Goal: Information Seeking & Learning: Learn about a topic

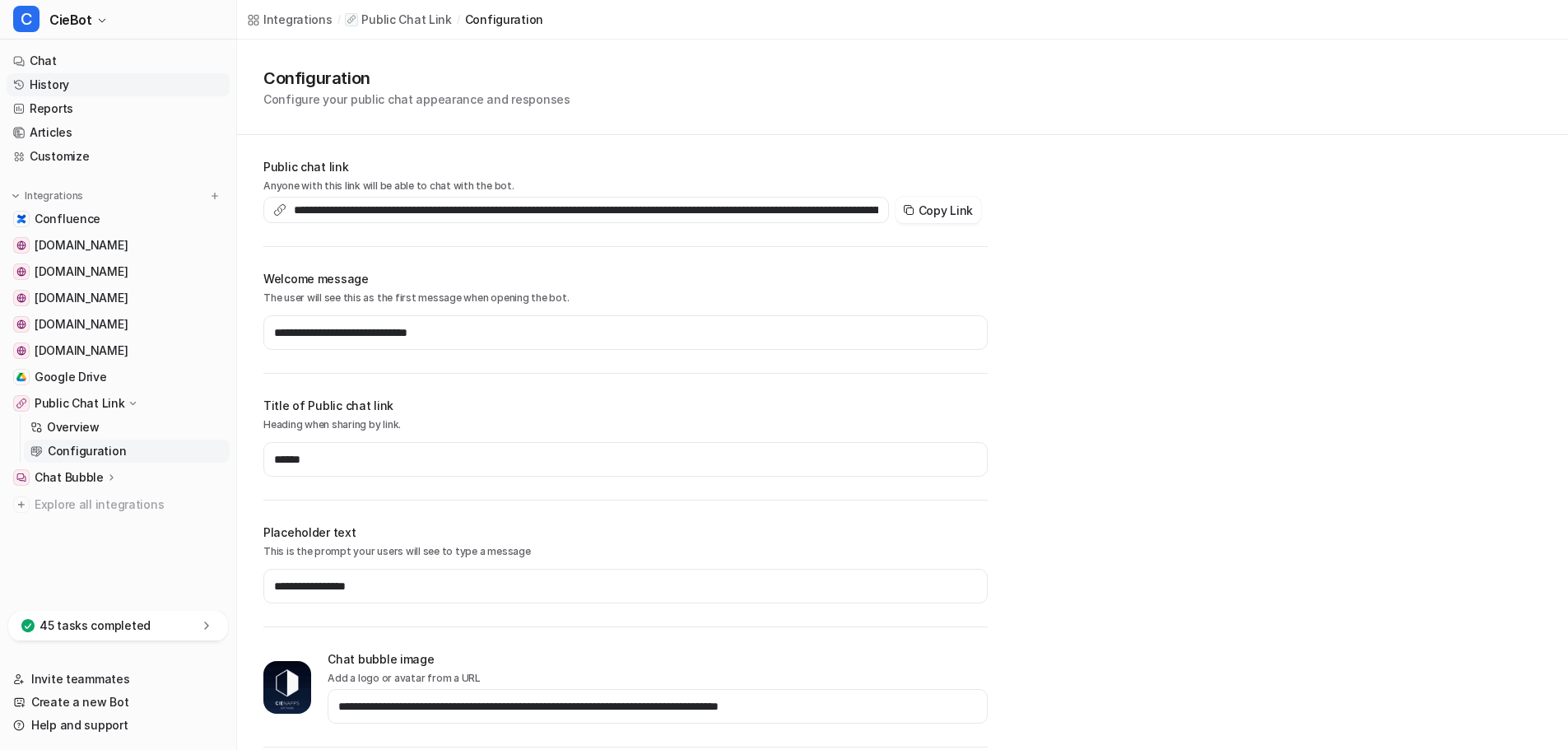
click at [69, 77] on link "History" at bounding box center [118, 85] width 223 height 23
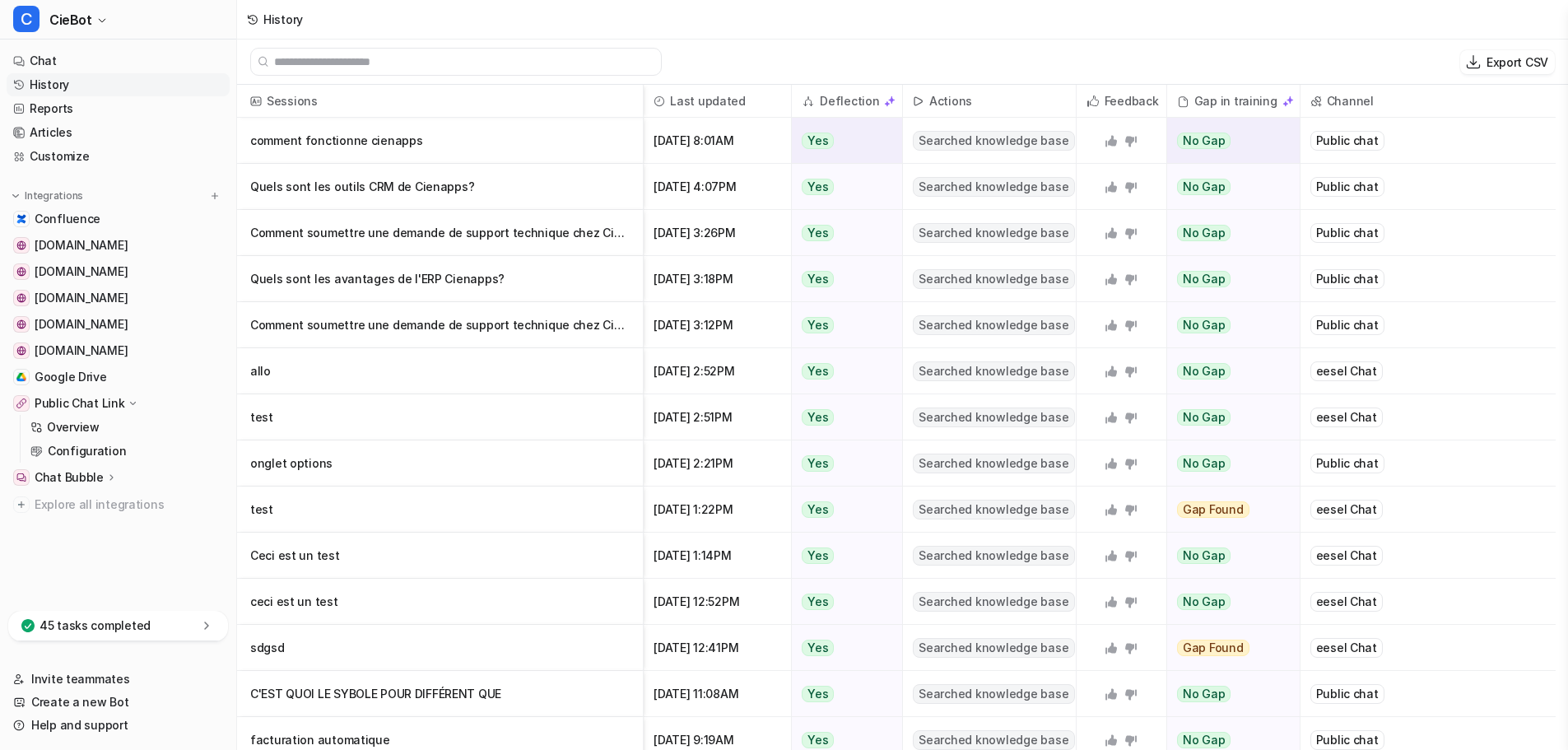
click at [582, 149] on p "comment fonctionne cienapps" at bounding box center [440, 140] width 379 height 46
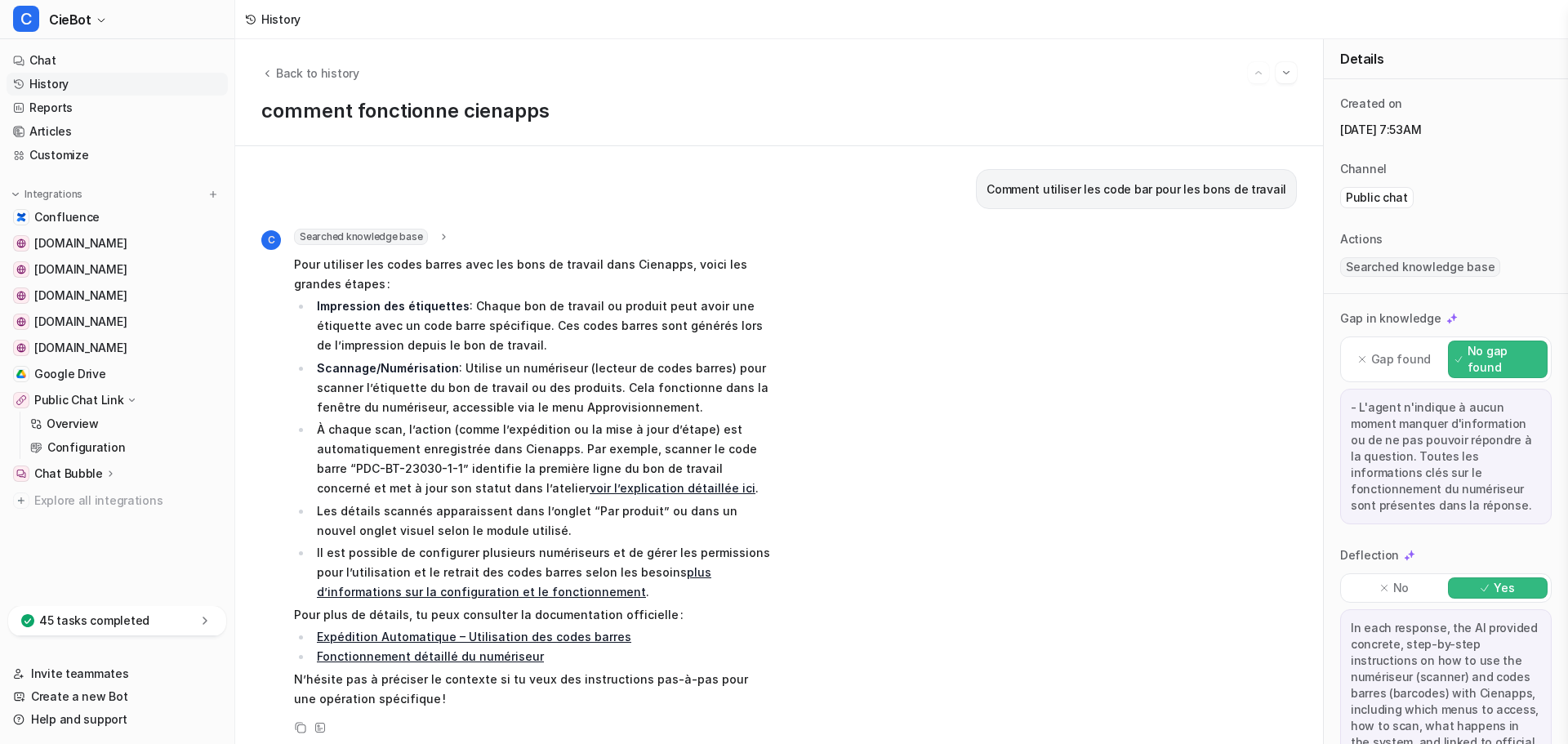
click at [295, 62] on div "Back to history" at bounding box center [779, 73] width 1035 height 21
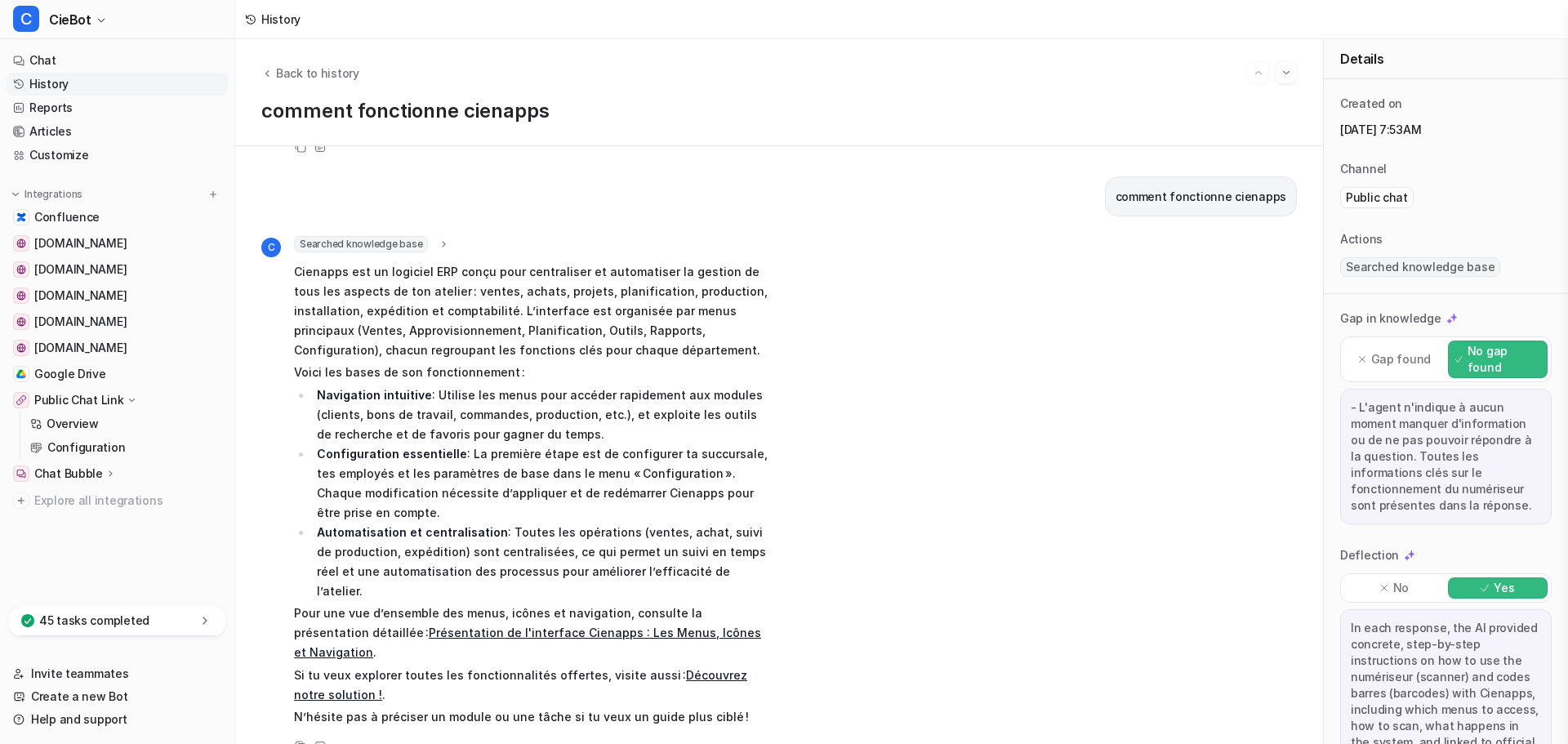
scroll to position [905, 0]
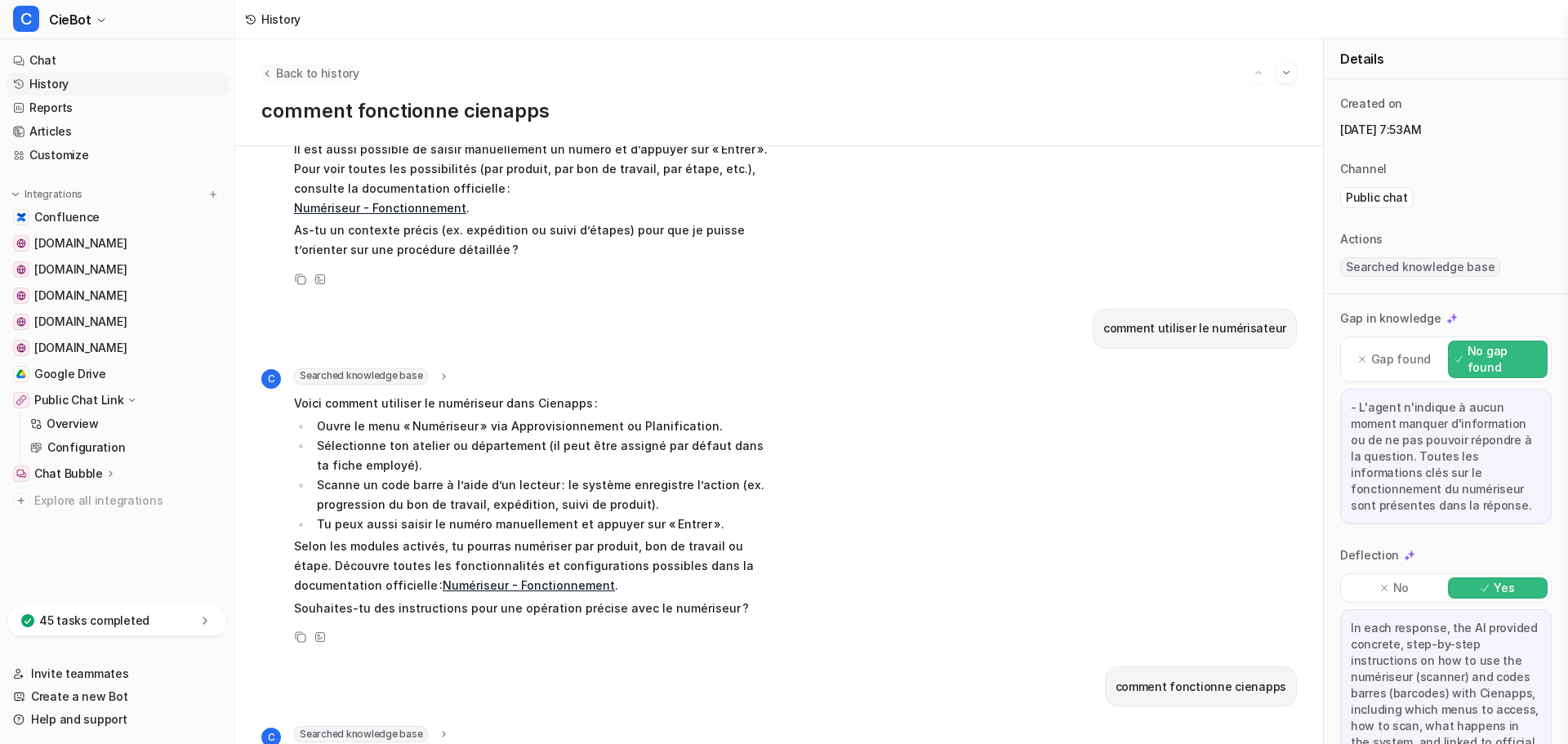
click at [264, 72] on icon "Back to history" at bounding box center [267, 73] width 11 height 12
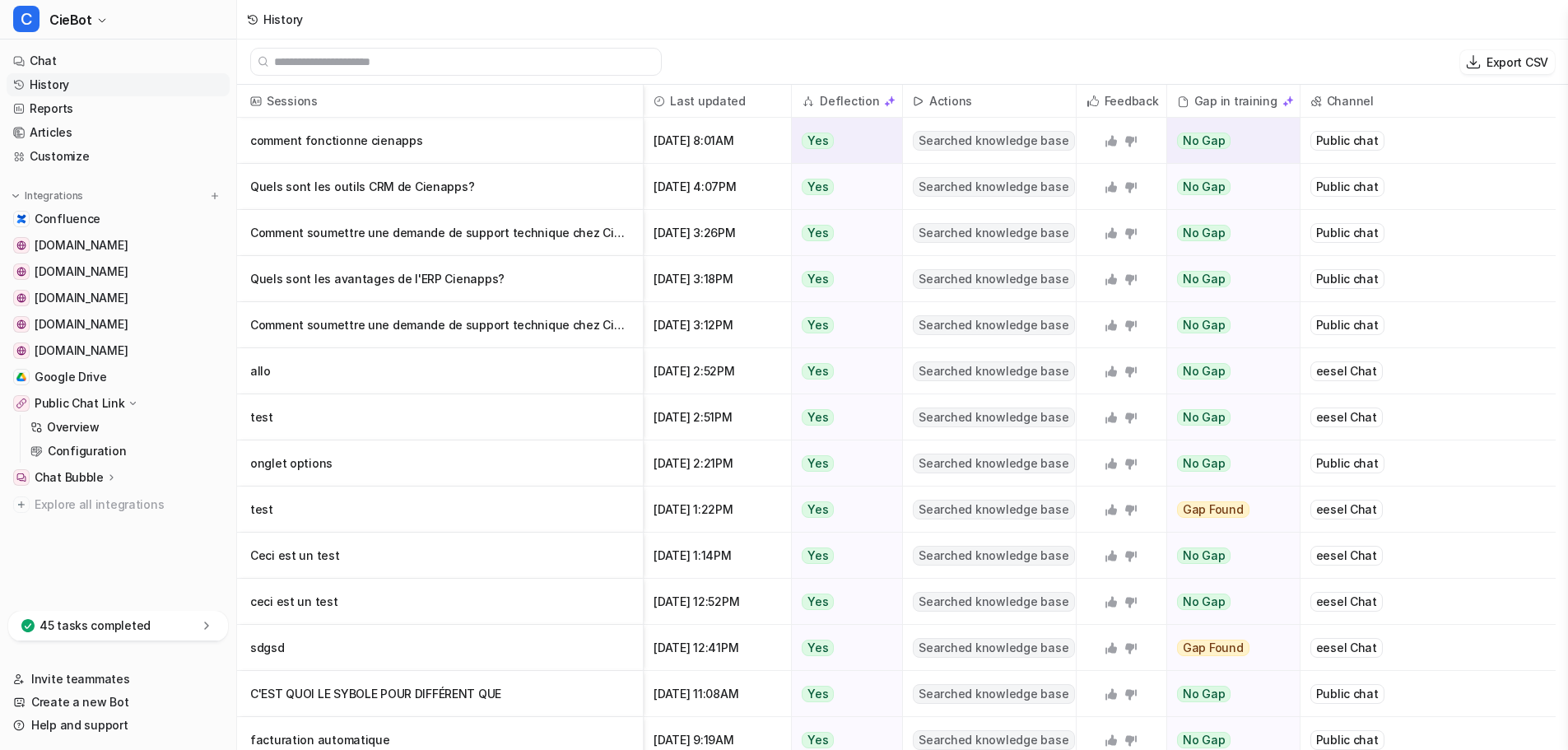
click at [551, 147] on p "comment fonctionne cienapps" at bounding box center [440, 140] width 379 height 46
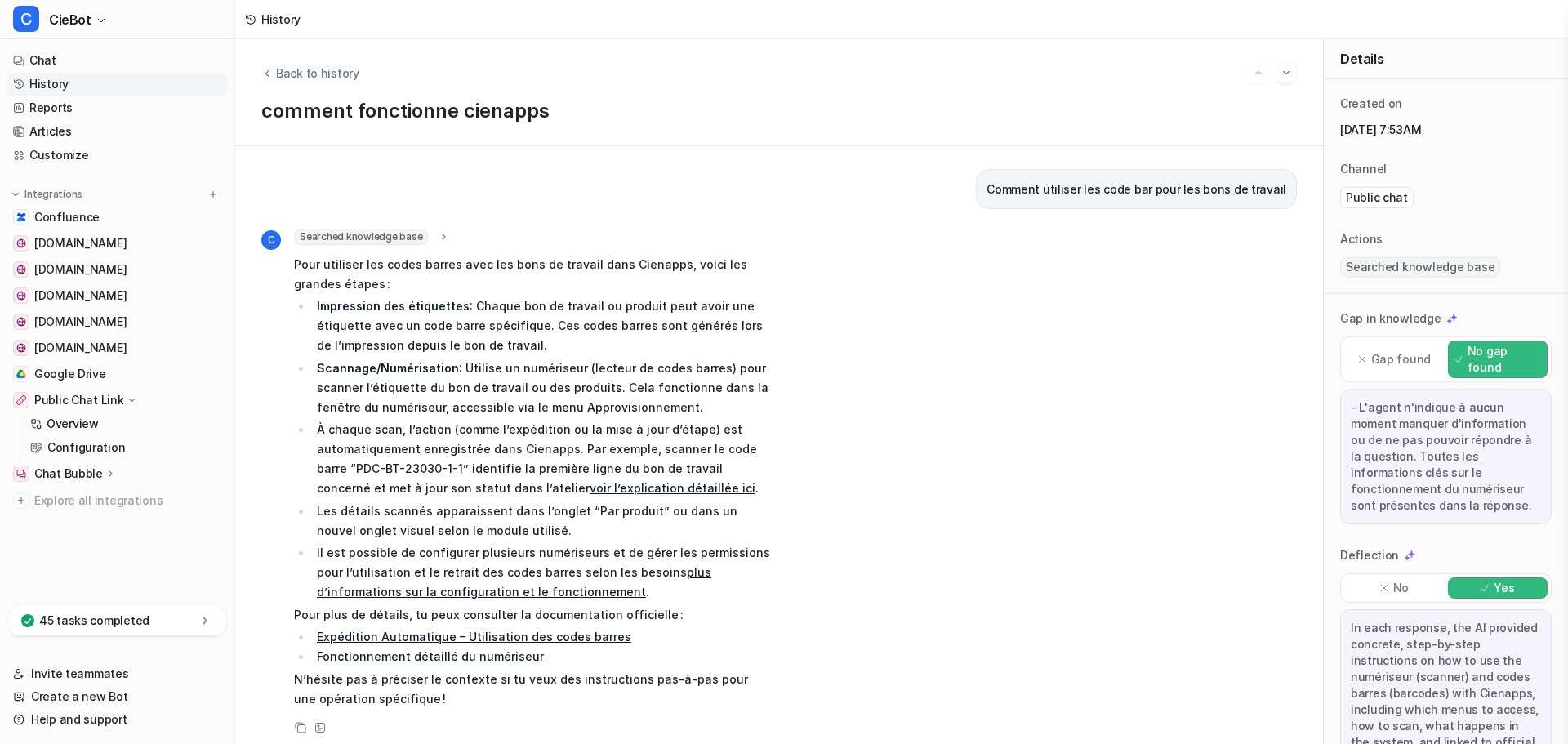
click at [266, 77] on icon "Back to history" at bounding box center [267, 73] width 11 height 12
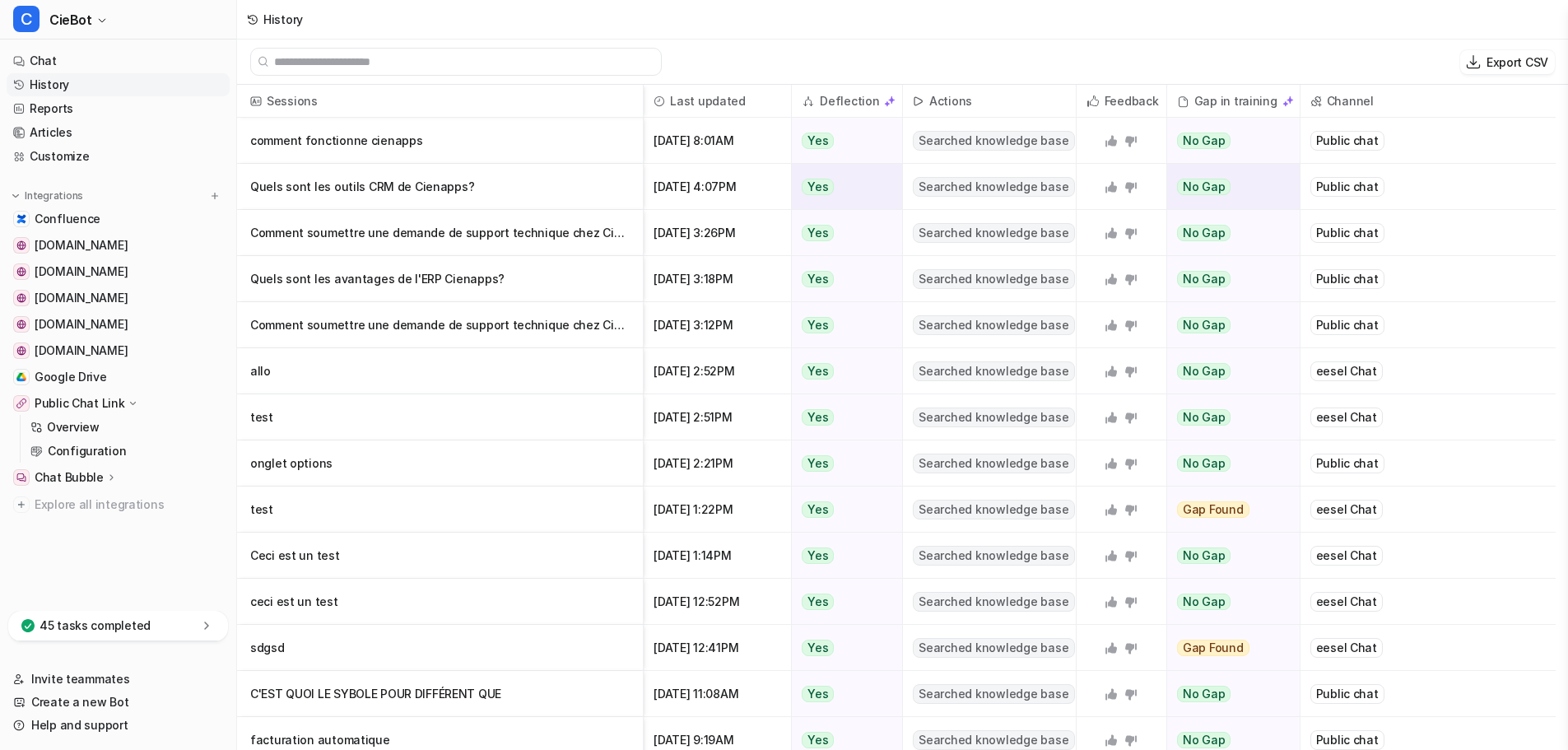
click at [500, 188] on p "Quels sont les outils CRM de Cienapps?" at bounding box center [440, 187] width 379 height 46
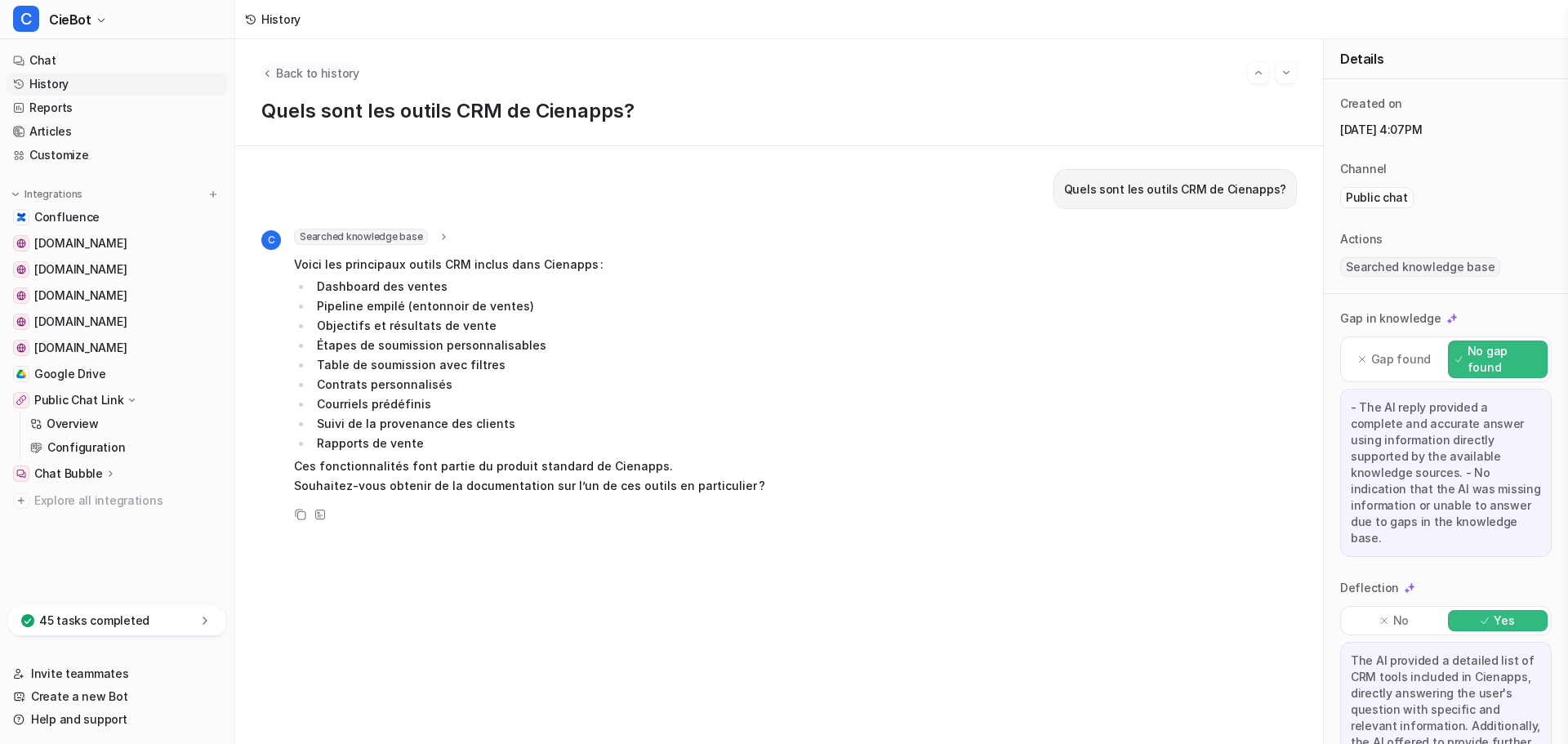
click at [275, 75] on button "Back to history" at bounding box center [311, 73] width 98 height 17
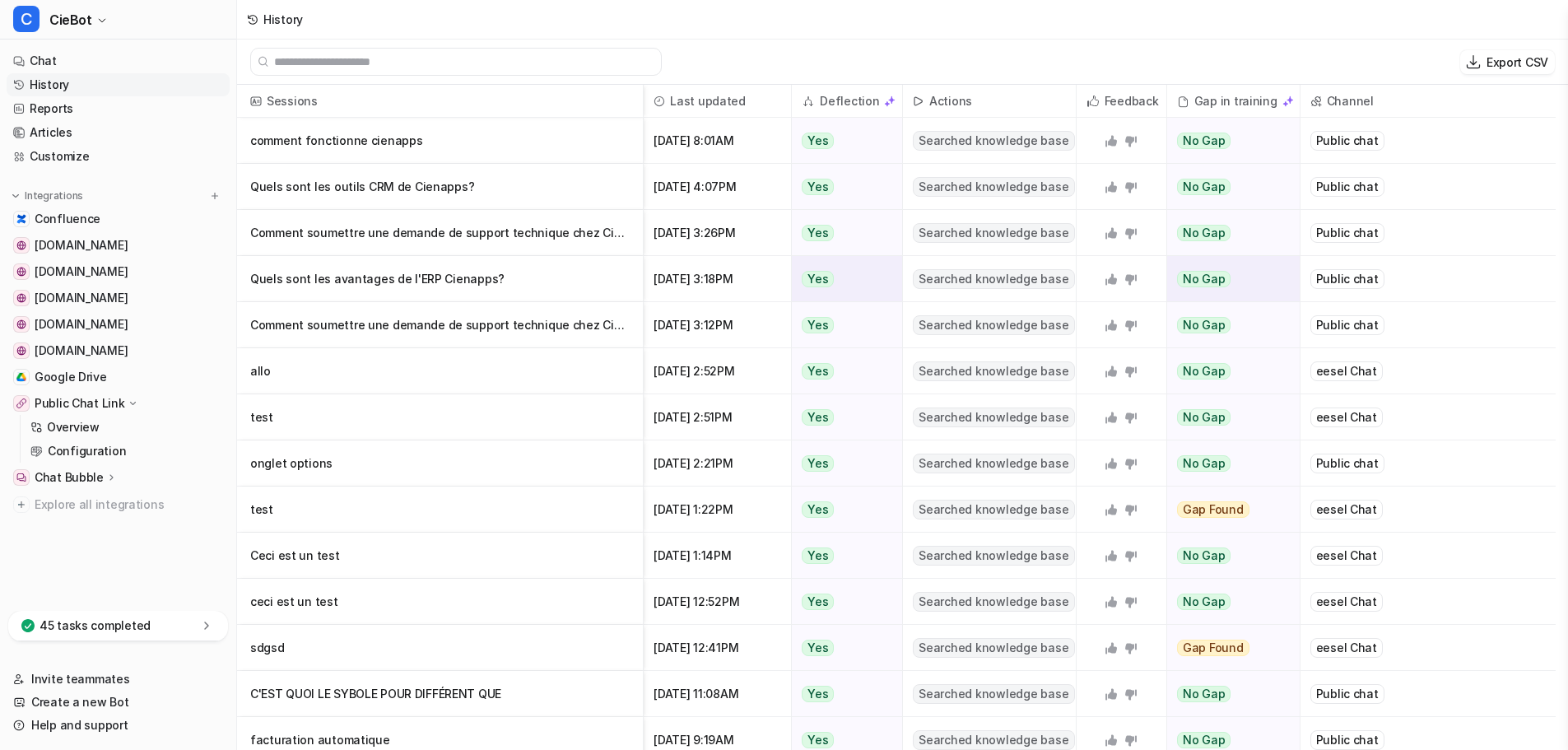
click at [435, 286] on p "Quels sont les avantages de l'ERP Cienapps?" at bounding box center [440, 279] width 379 height 46
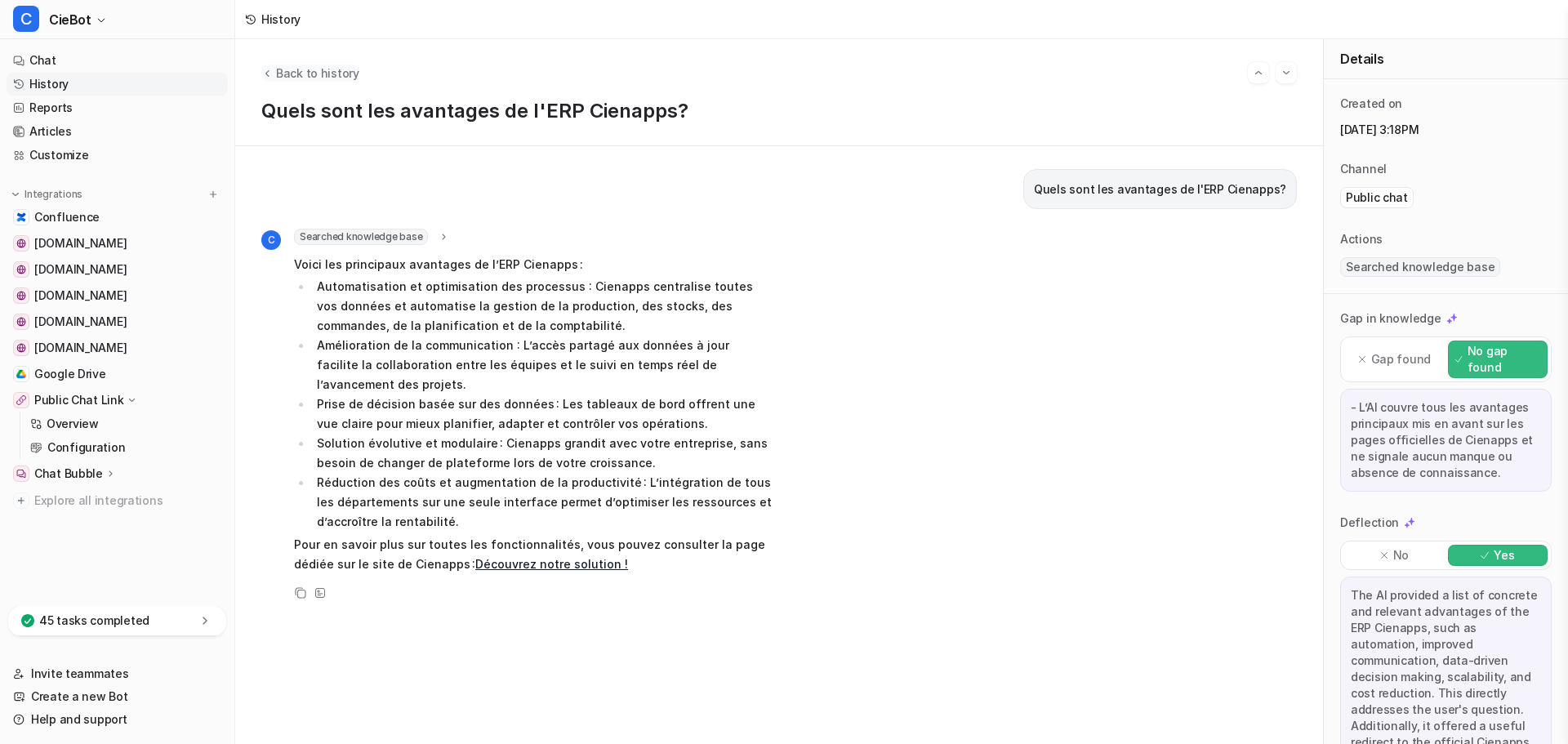
click at [268, 68] on icon "Back to history" at bounding box center [267, 73] width 11 height 12
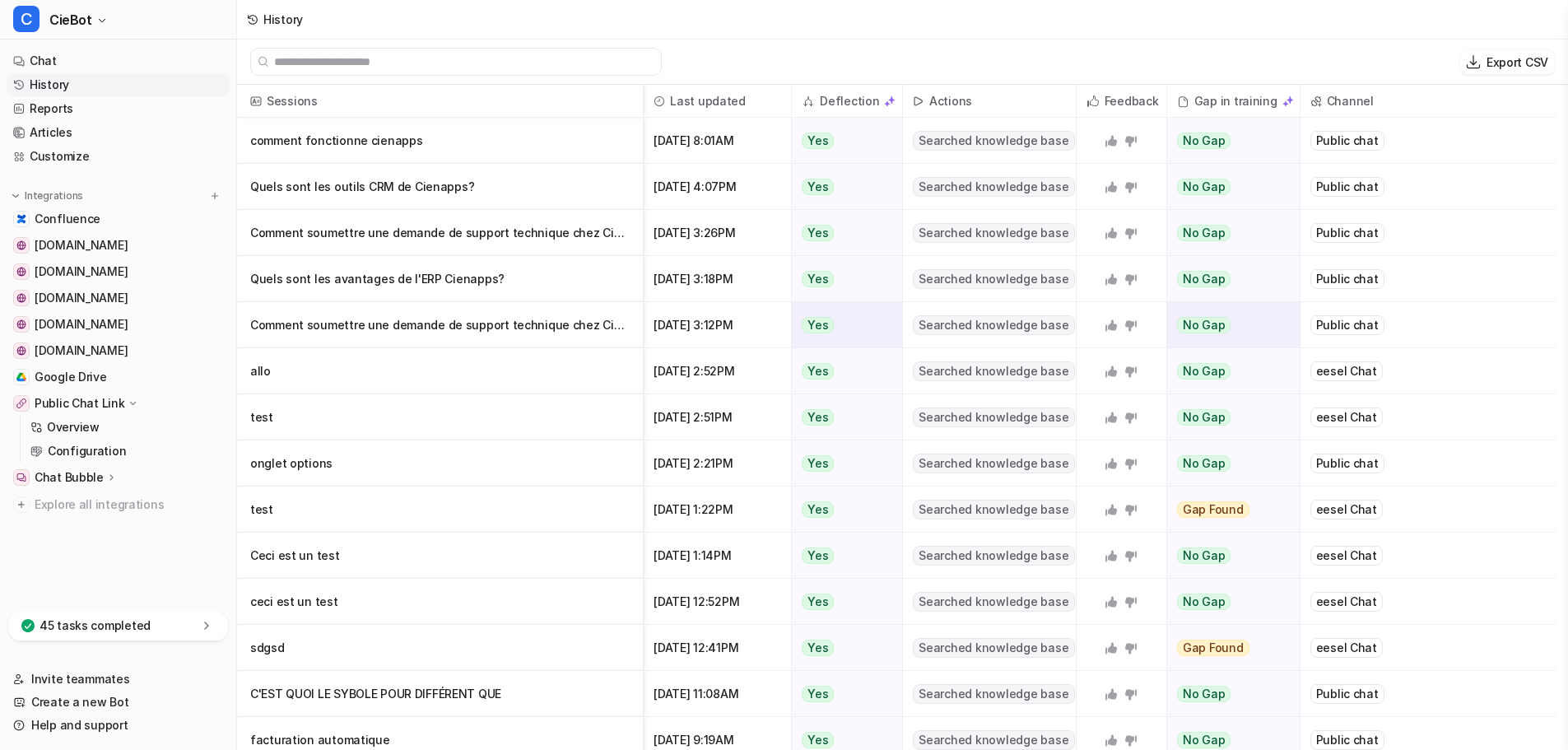
click at [355, 317] on p "Comment soumettre une demande de support technique chez Cieblink?" at bounding box center [440, 325] width 379 height 46
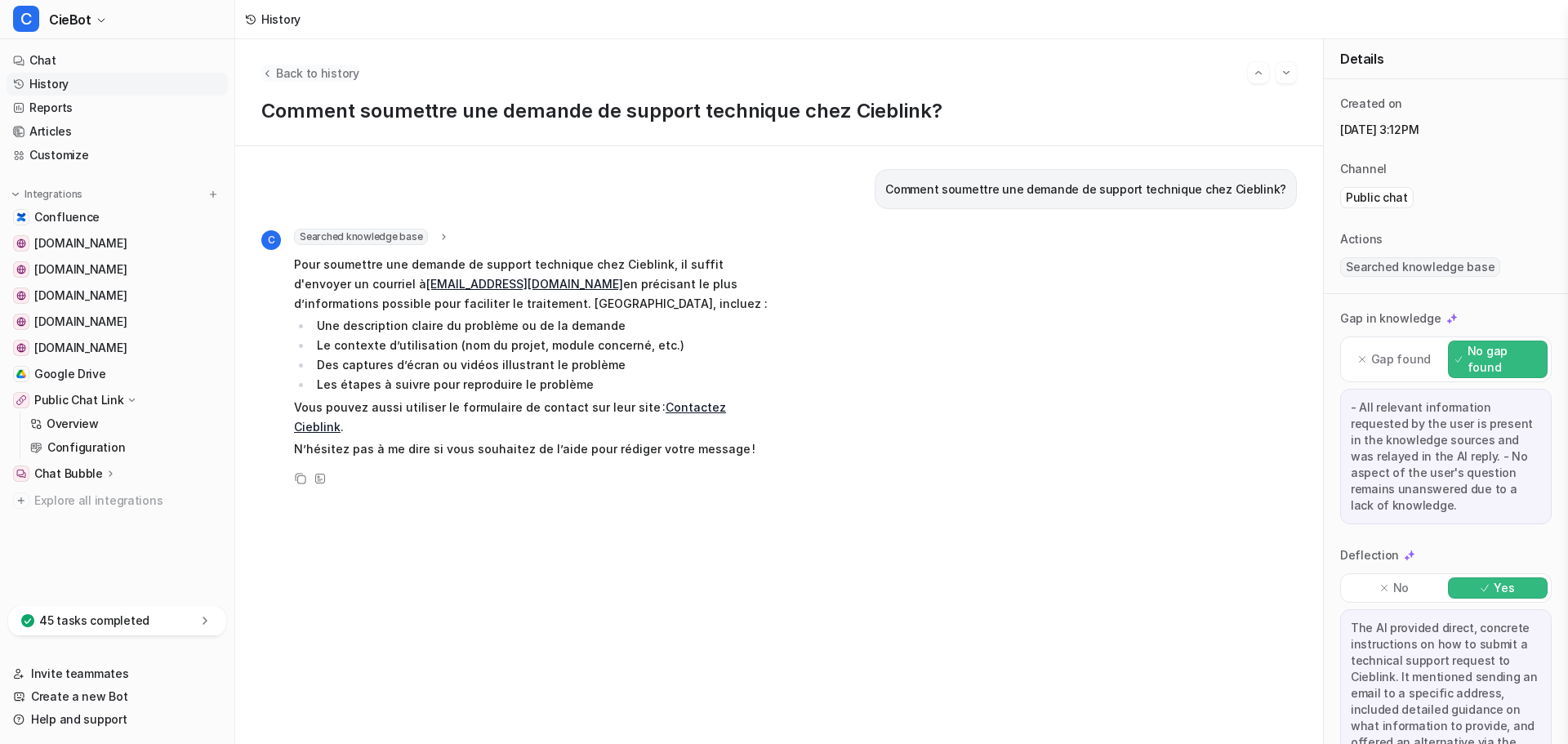
click at [292, 70] on span "Back to history" at bounding box center [318, 73] width 84 height 17
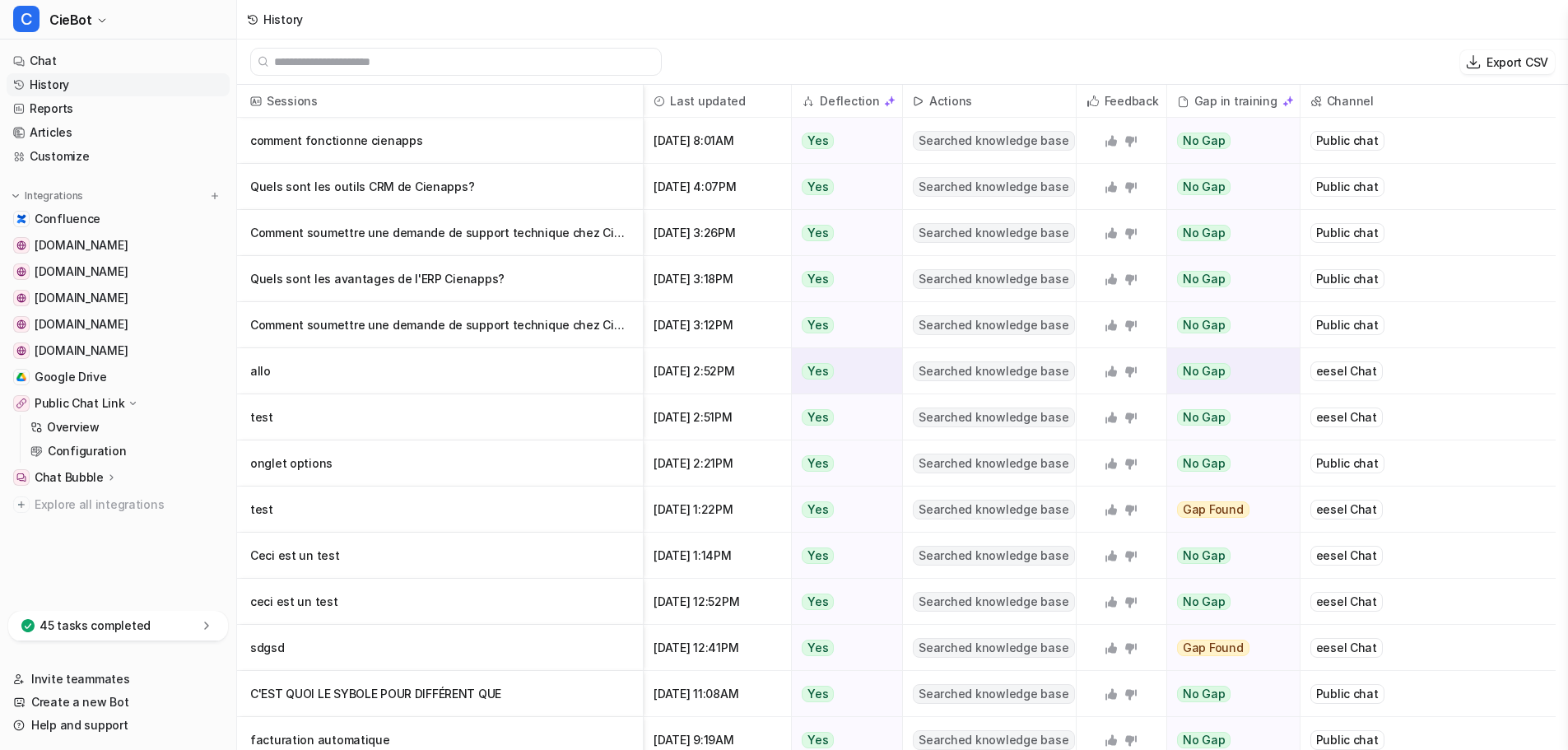
click at [387, 349] on p "allo" at bounding box center [440, 371] width 379 height 46
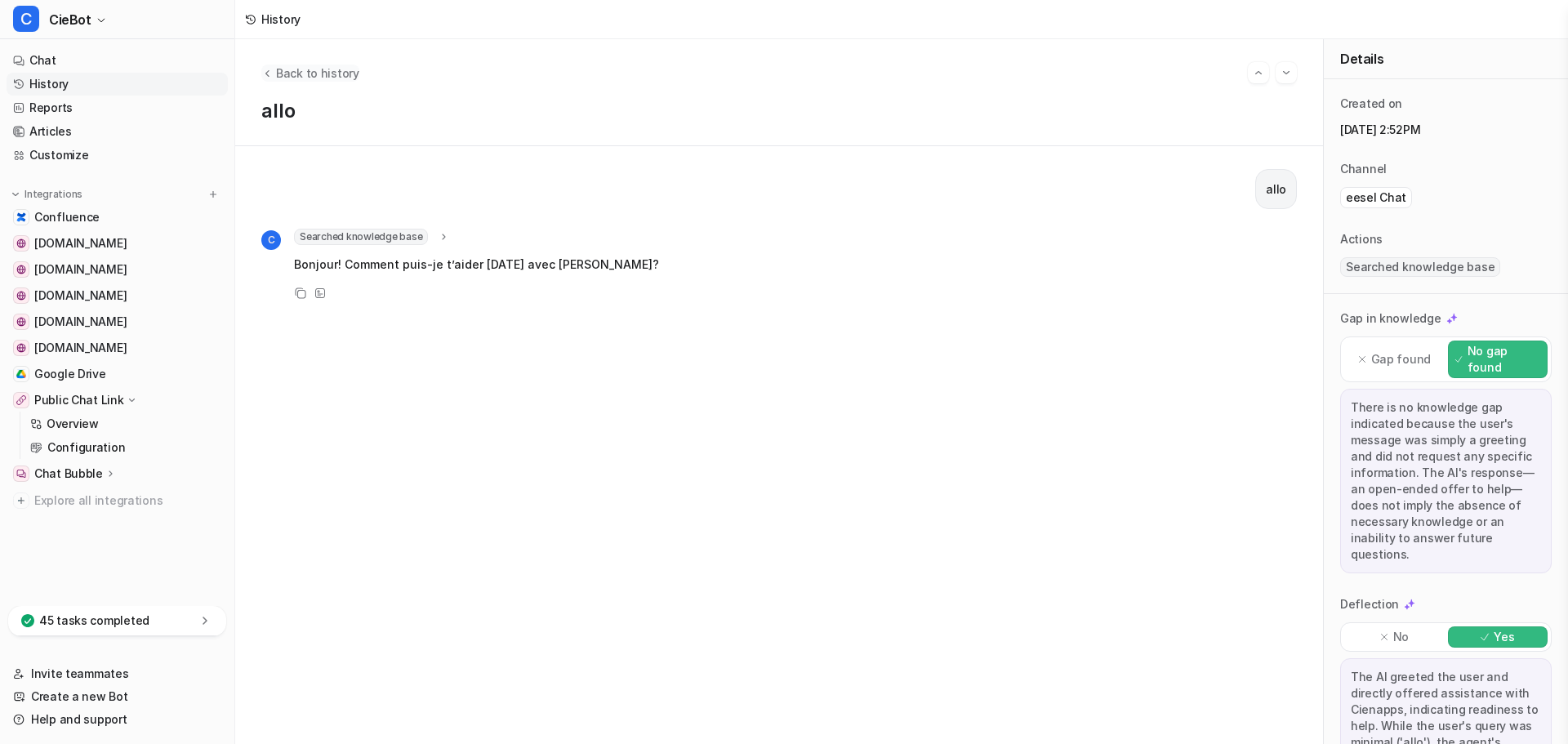
click at [278, 78] on span "Back to history" at bounding box center [318, 73] width 84 height 17
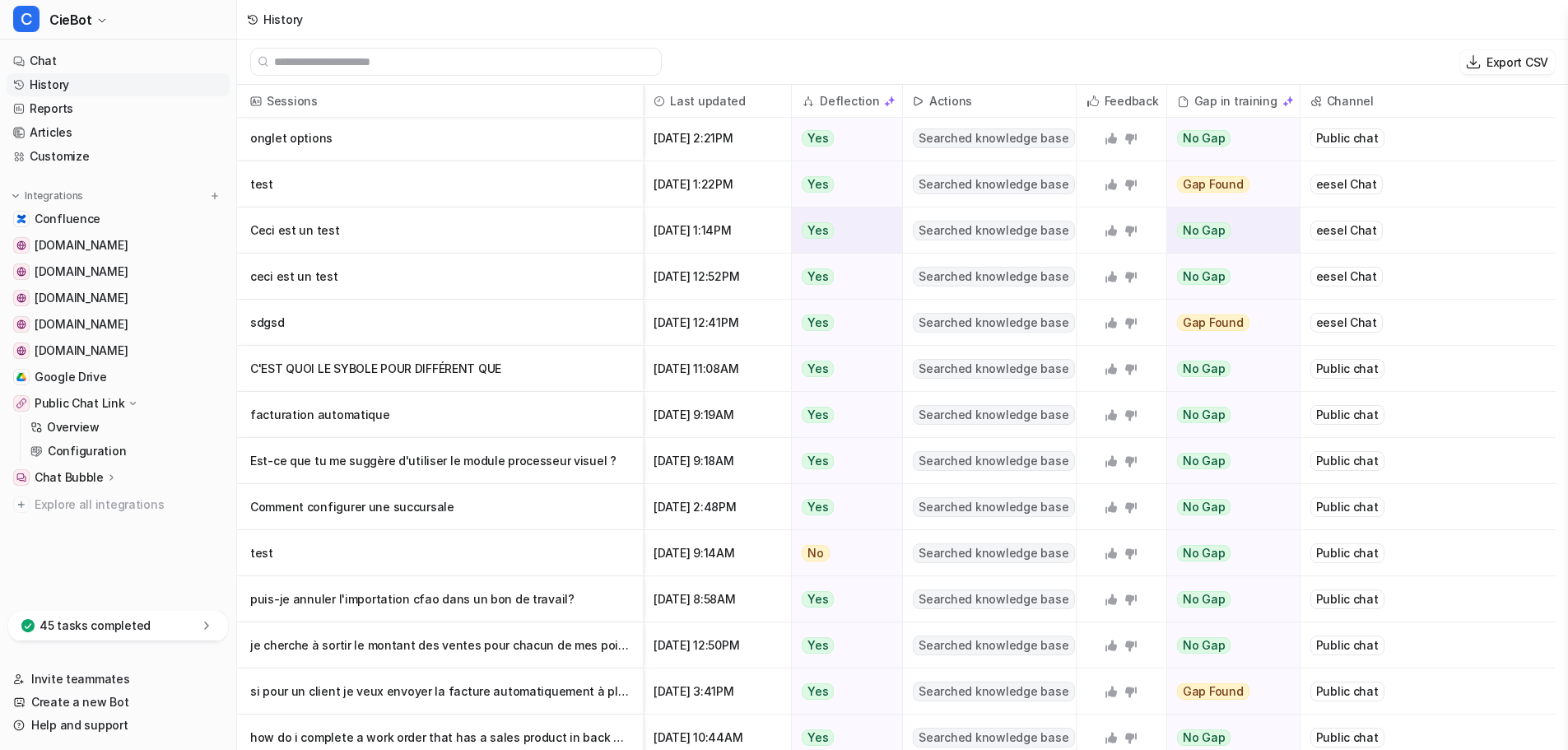
scroll to position [330, 0]
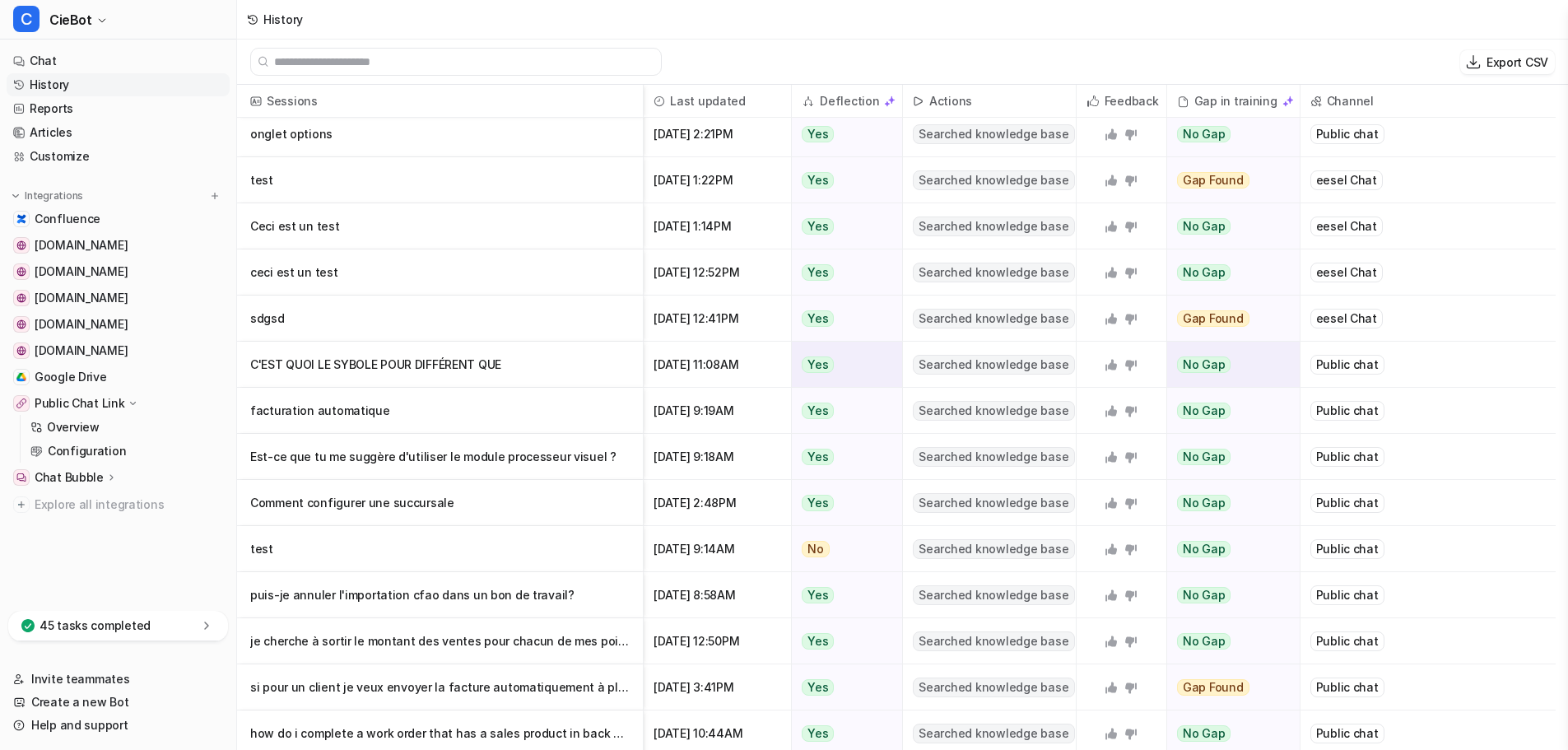
click at [533, 372] on p "C'EST QUOI LE SYBOLE POUR DIFFÉRENT QUE" at bounding box center [440, 365] width 379 height 46
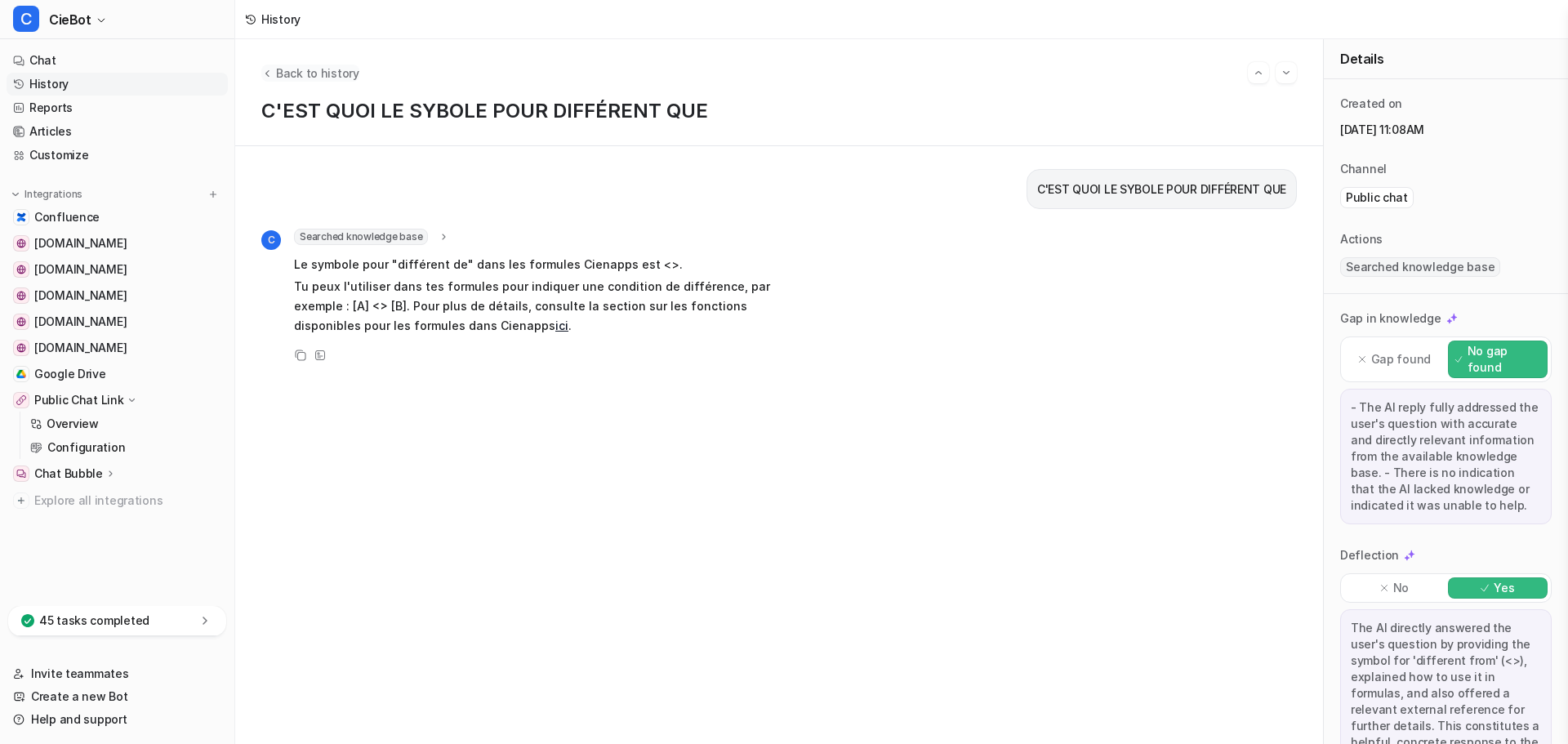
click at [298, 71] on span "Back to history" at bounding box center [318, 73] width 84 height 17
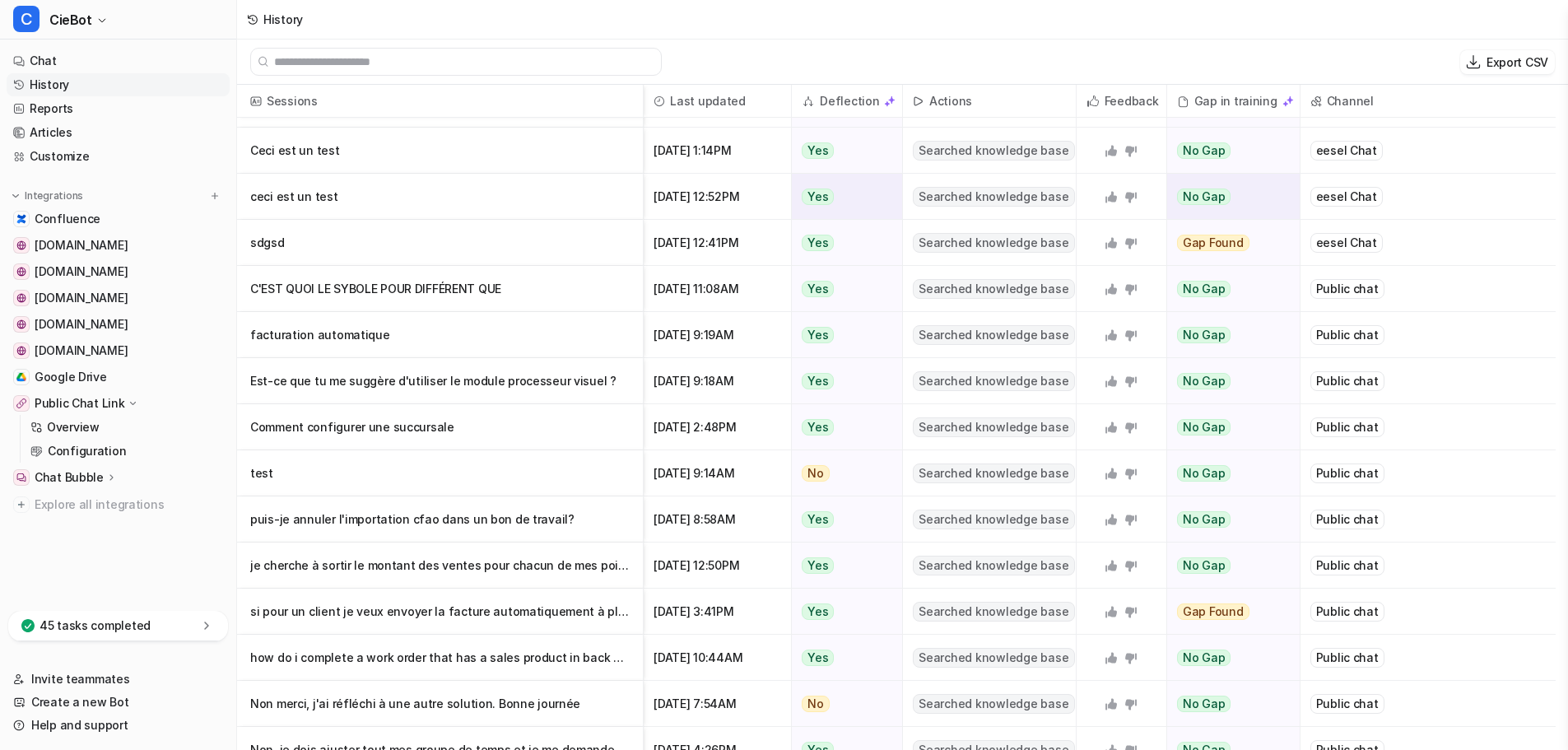
scroll to position [411, 0]
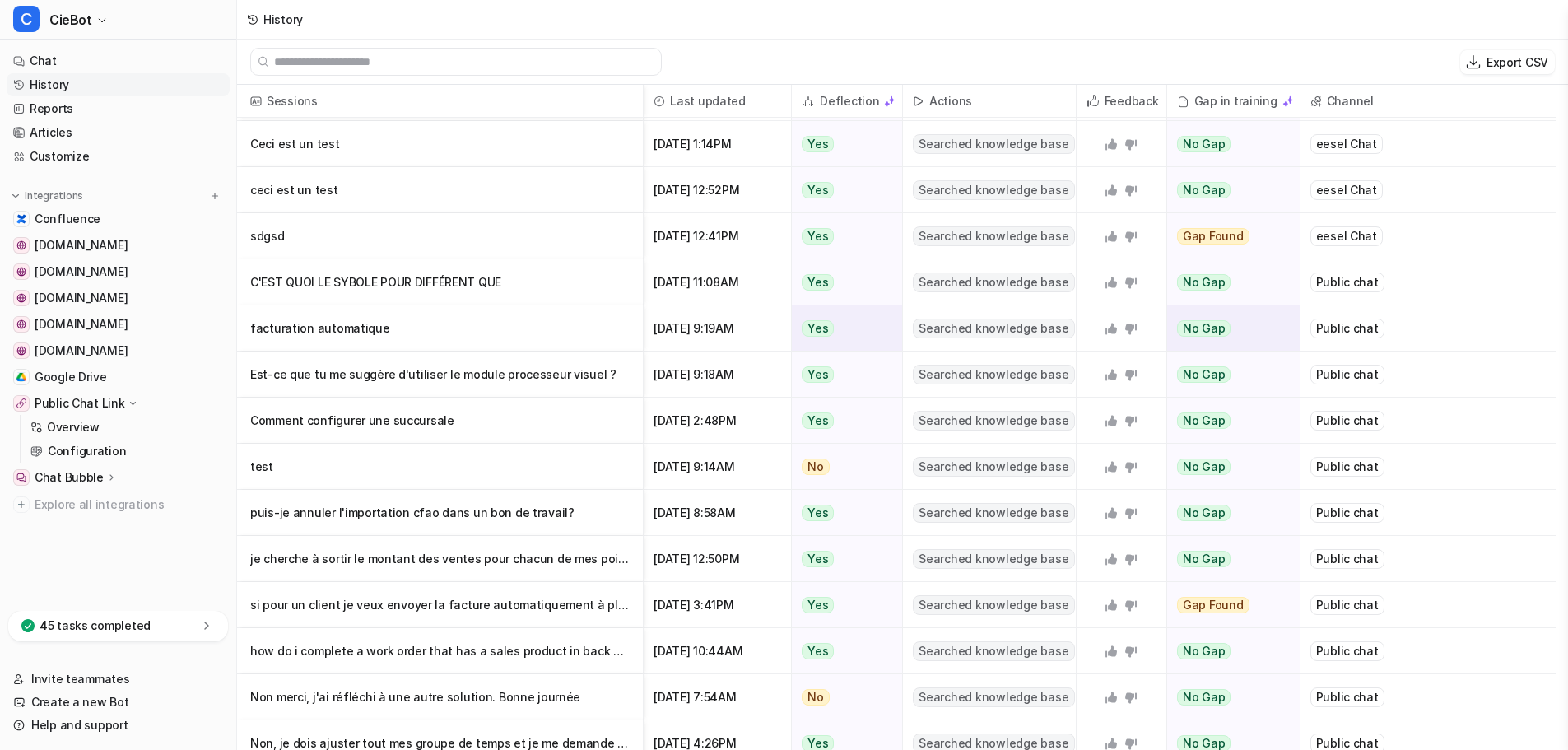
click at [518, 337] on p "facturation automatique" at bounding box center [440, 329] width 379 height 46
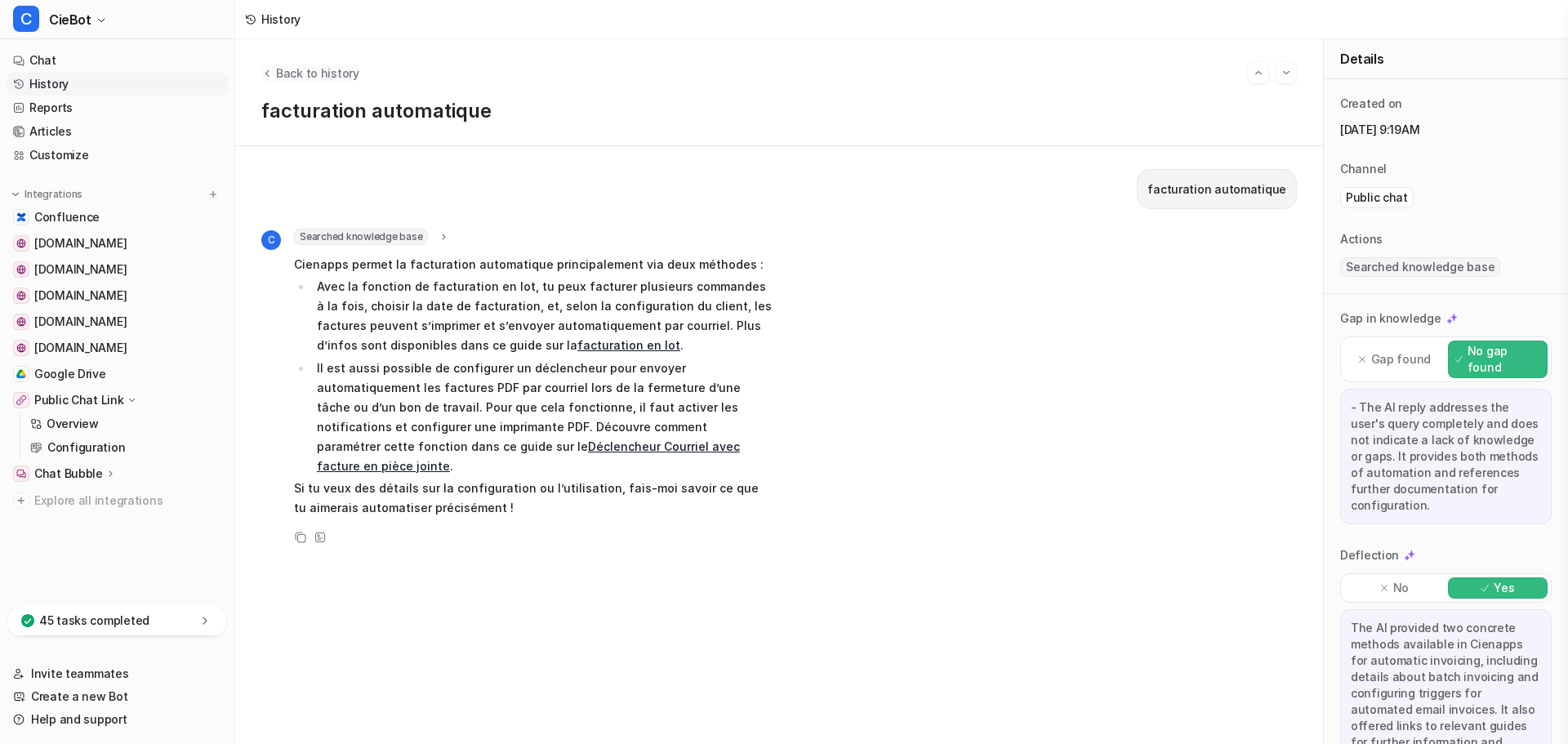
click at [285, 74] on span "Back to history" at bounding box center [318, 73] width 84 height 17
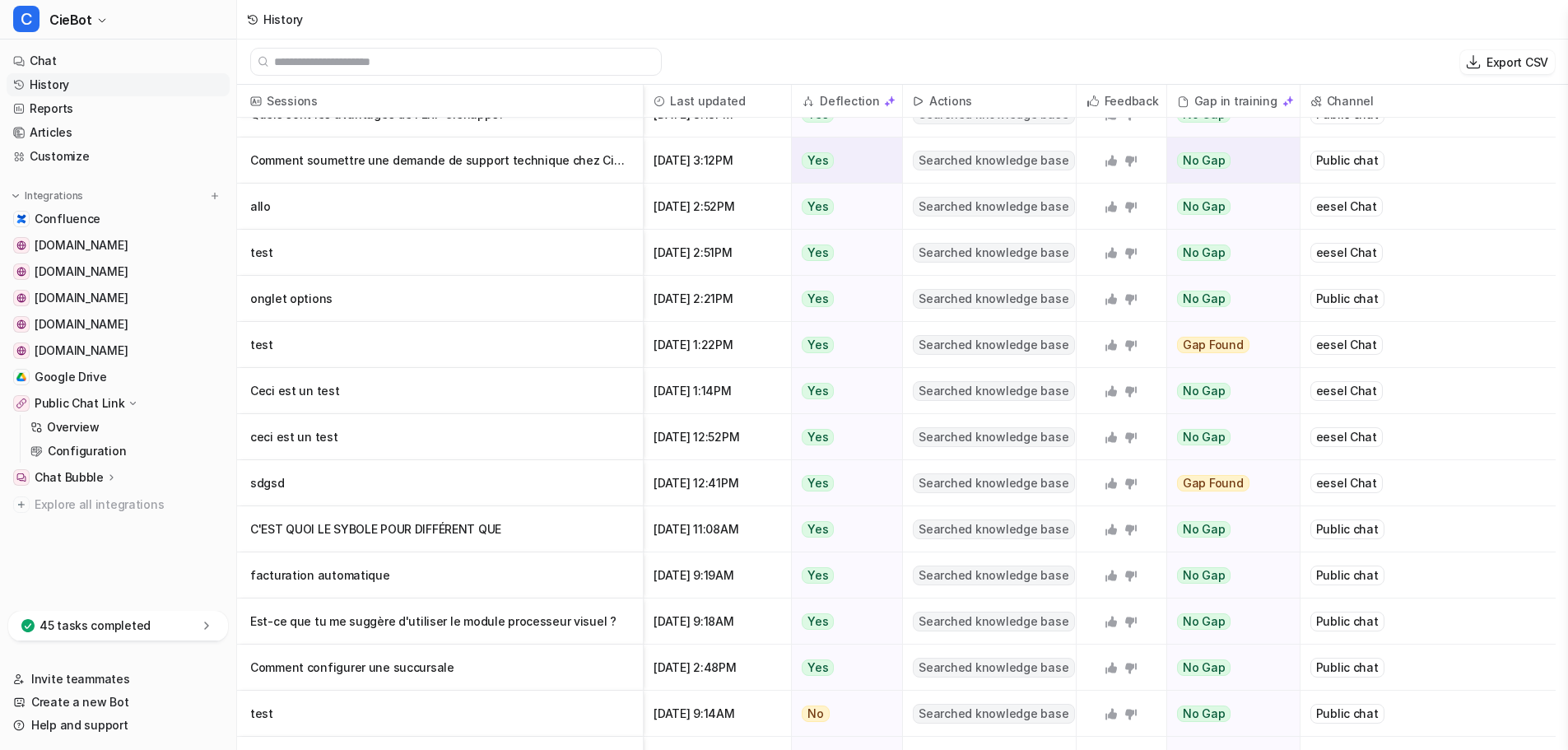
scroll to position [411, 0]
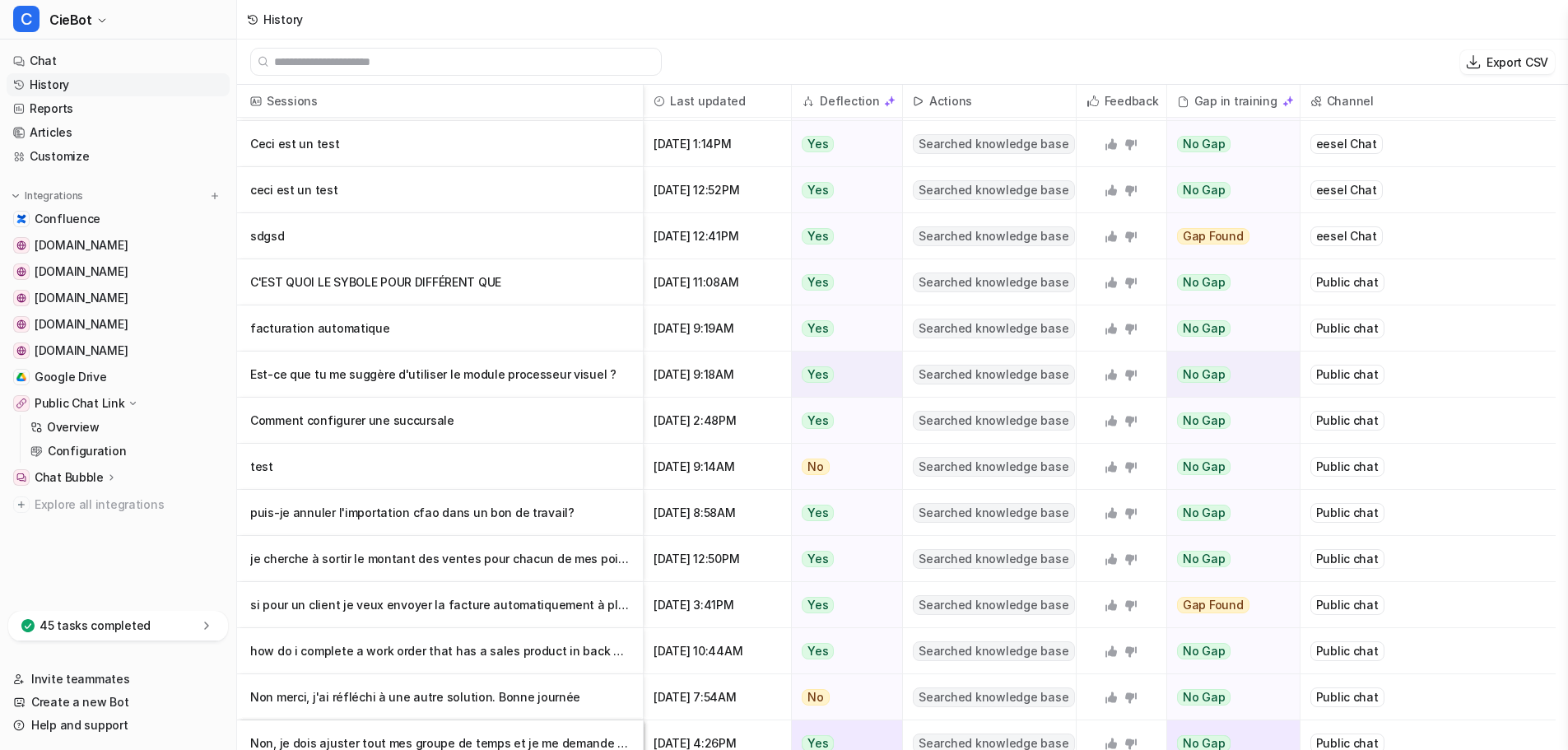
click at [487, 382] on p "Est-ce que tu me suggère d'utiliser le module processeur visuel ?" at bounding box center [440, 374] width 379 height 46
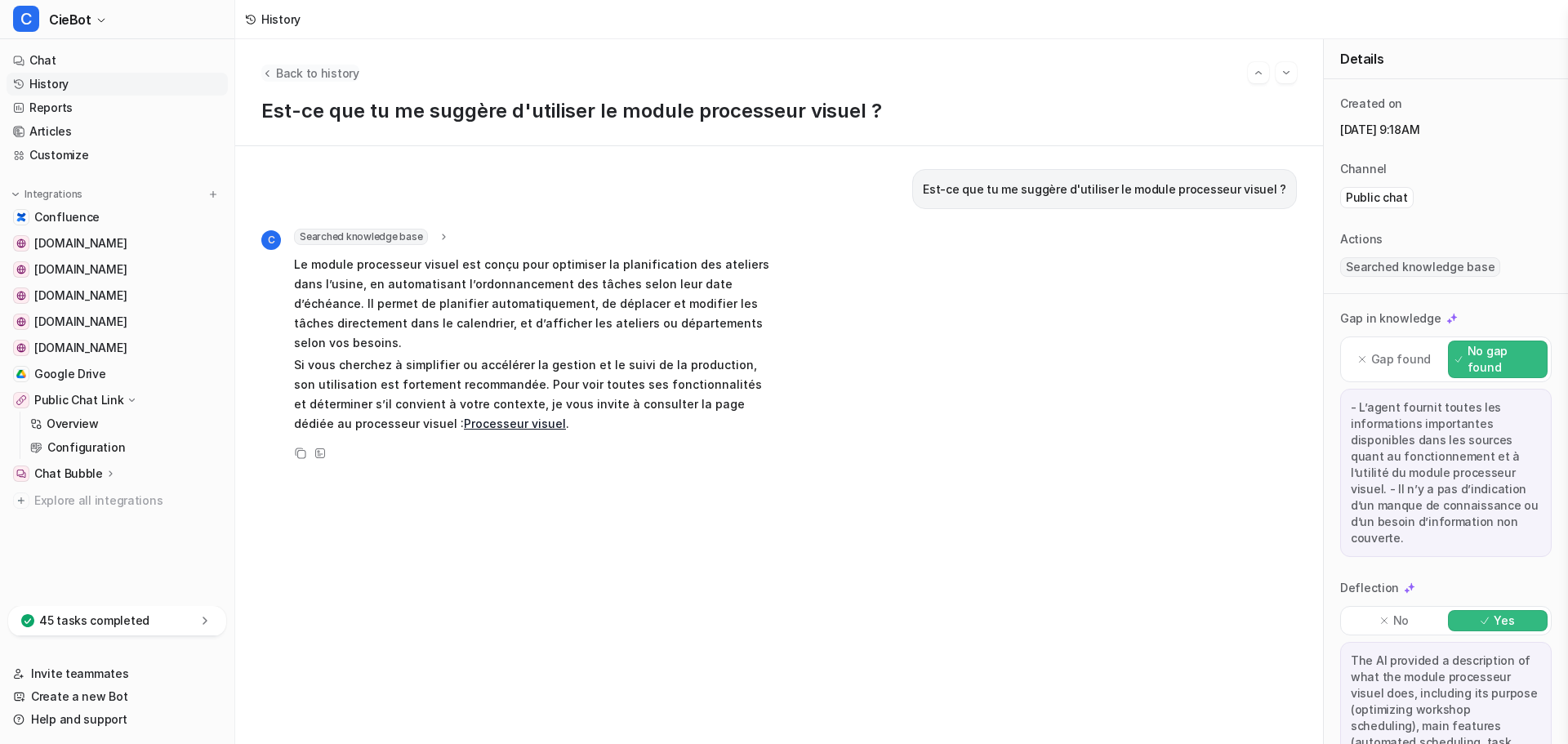
click at [303, 70] on span "Back to history" at bounding box center [318, 73] width 84 height 17
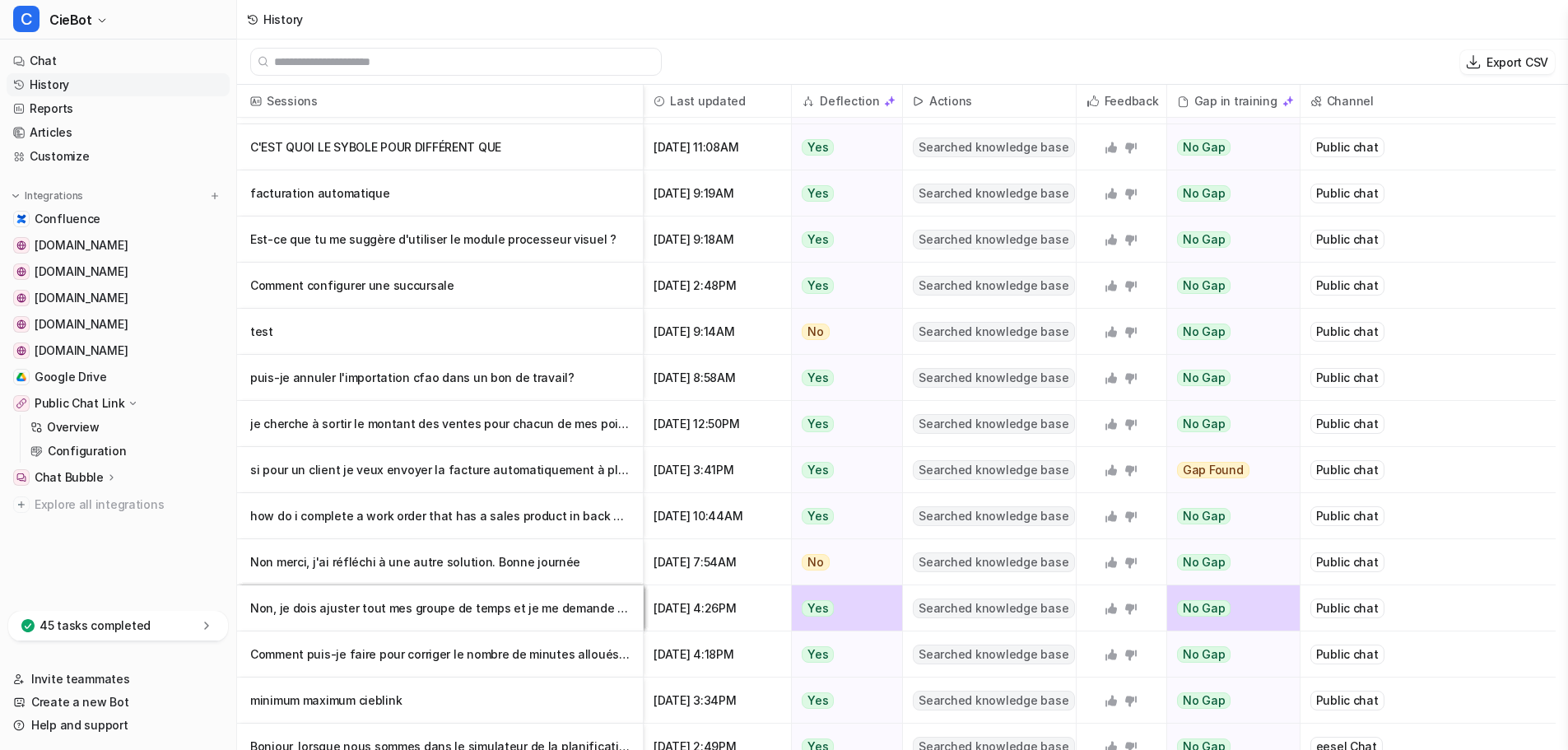
scroll to position [576, 0]
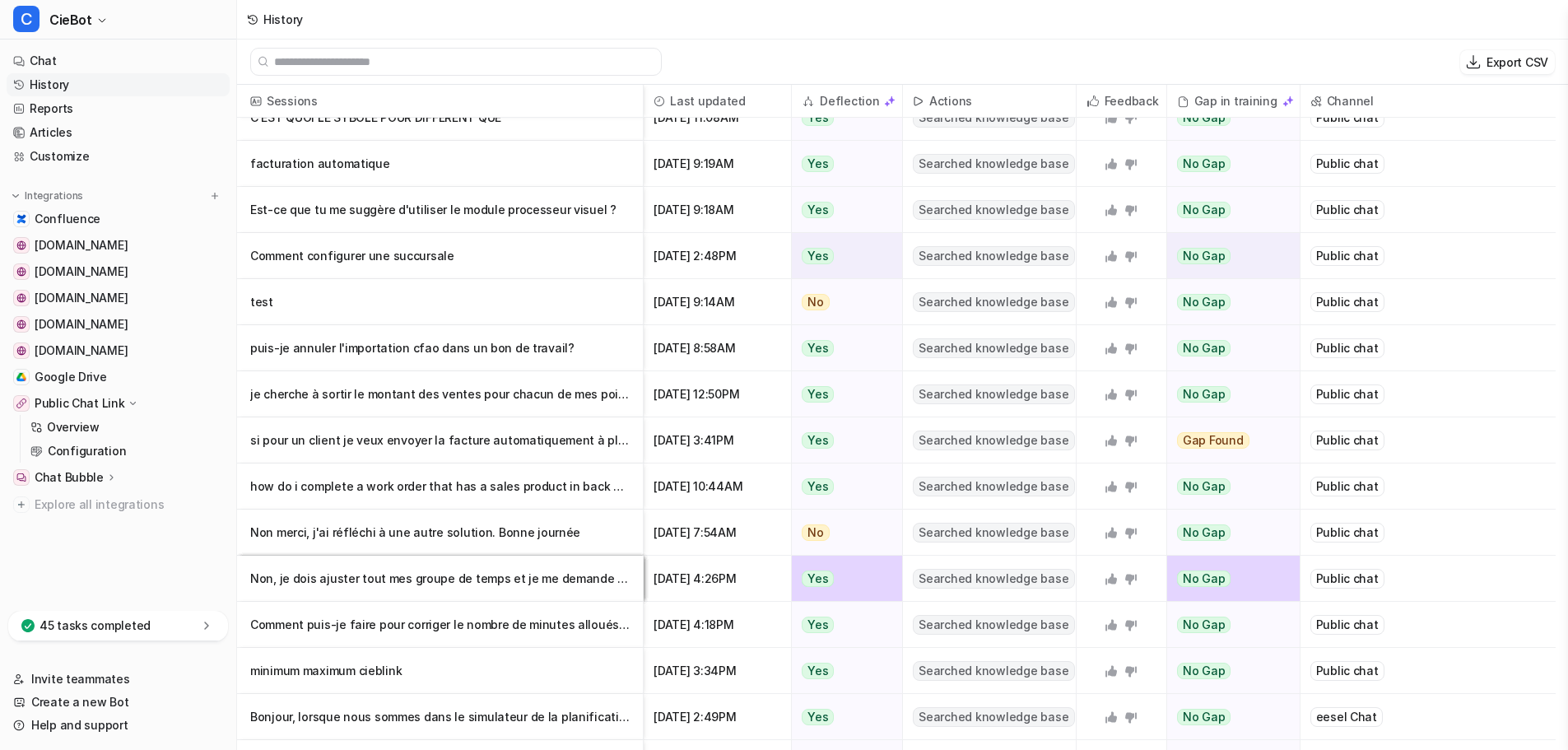
click at [485, 254] on p "Comment configurer une succursale" at bounding box center [440, 256] width 379 height 46
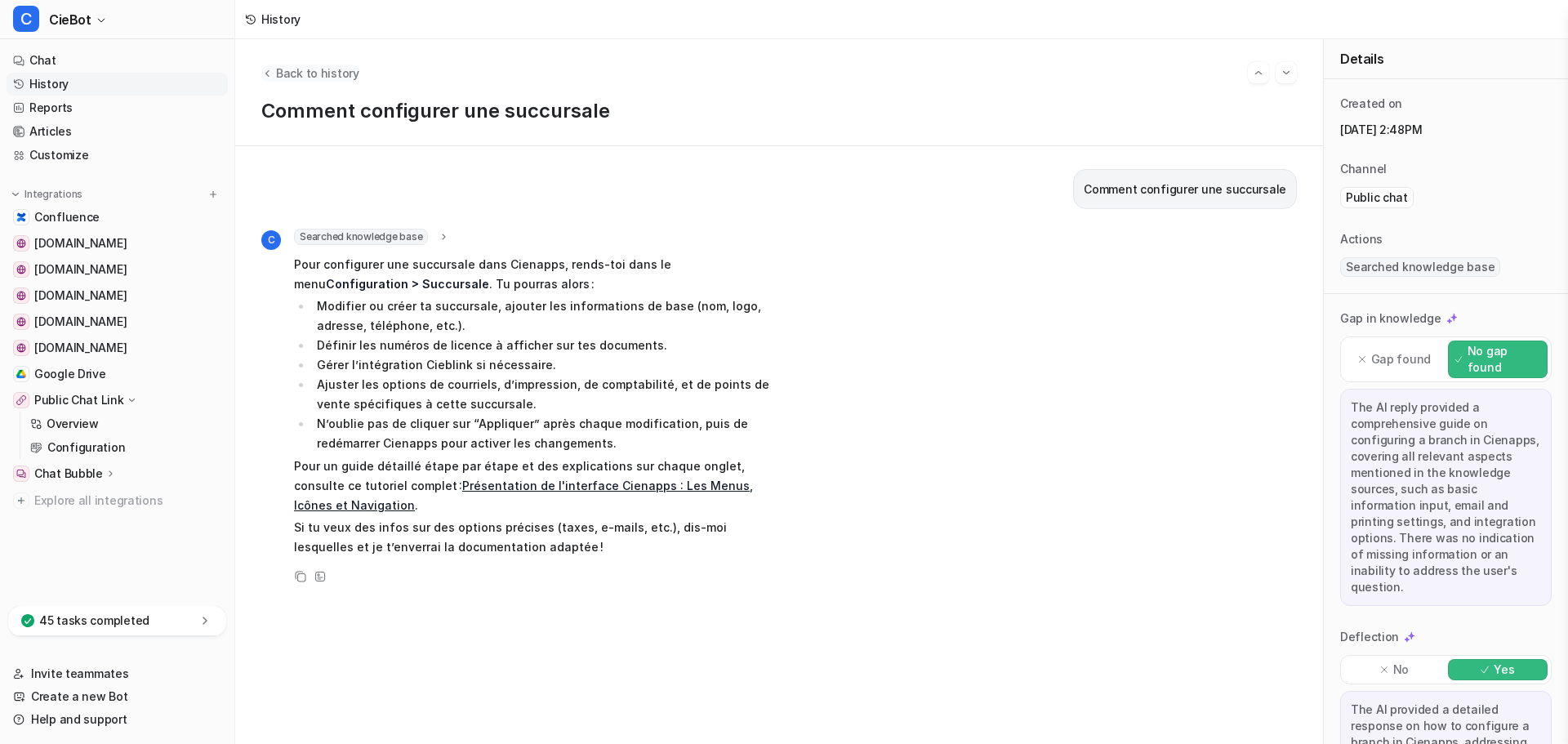
click at [283, 76] on span "Back to history" at bounding box center [318, 73] width 84 height 17
click at [276, 70] on span "Back to history" at bounding box center [318, 73] width 84 height 17
click at [269, 73] on icon "Back to history" at bounding box center [267, 73] width 11 height 12
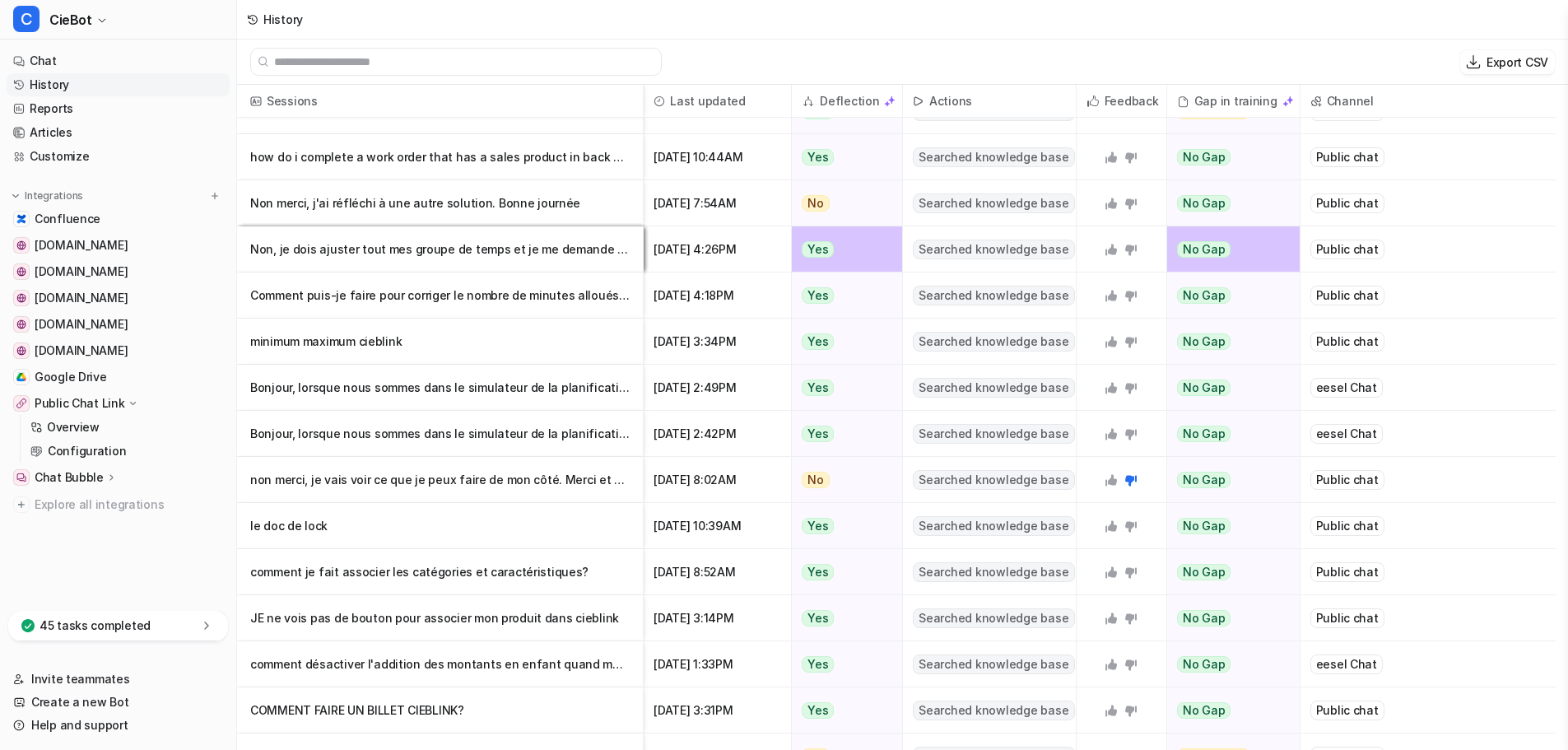
scroll to position [988, 0]
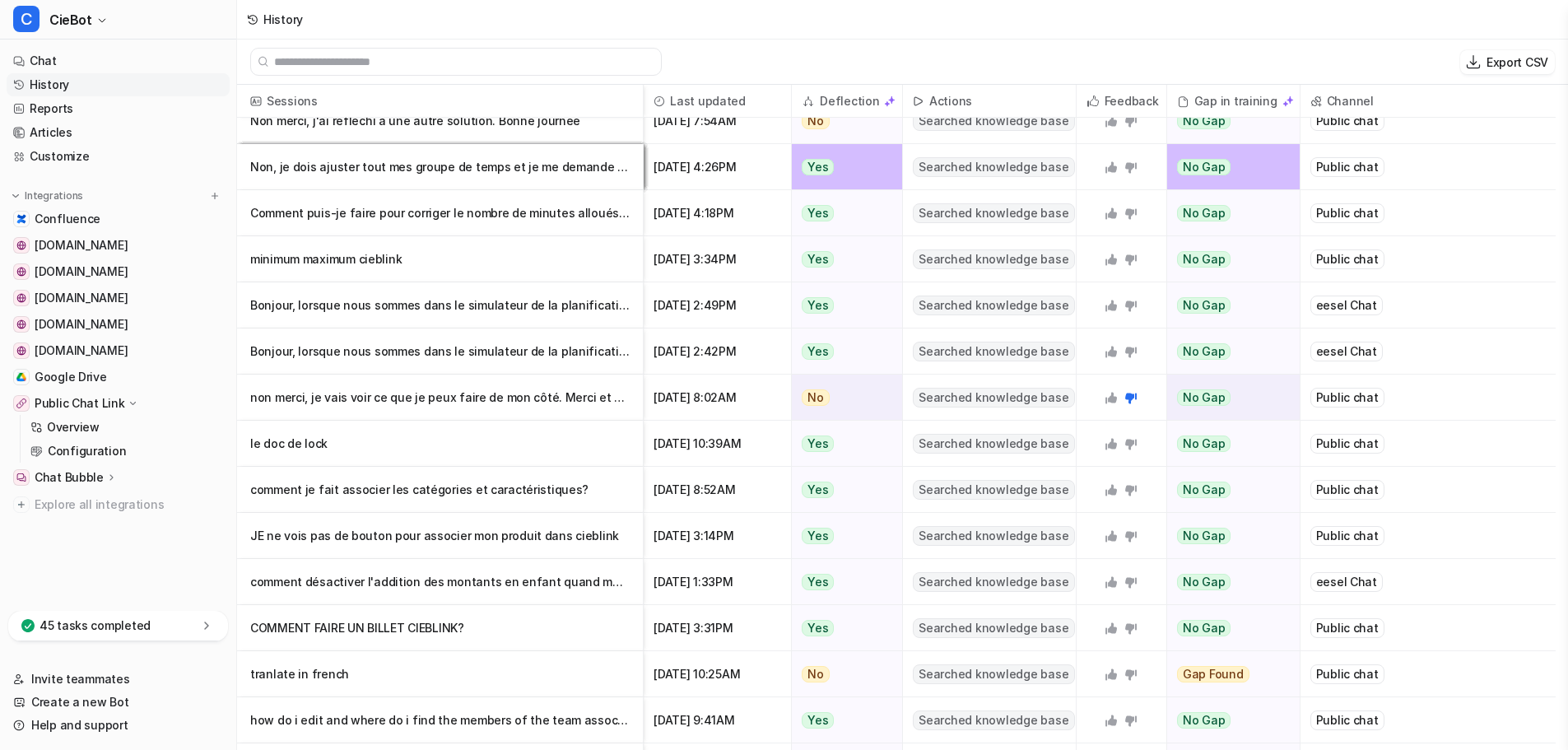
click at [503, 406] on p "non merci, je vais voir ce que je peux faire de mon côté. Merci et bonne journée" at bounding box center [440, 397] width 379 height 46
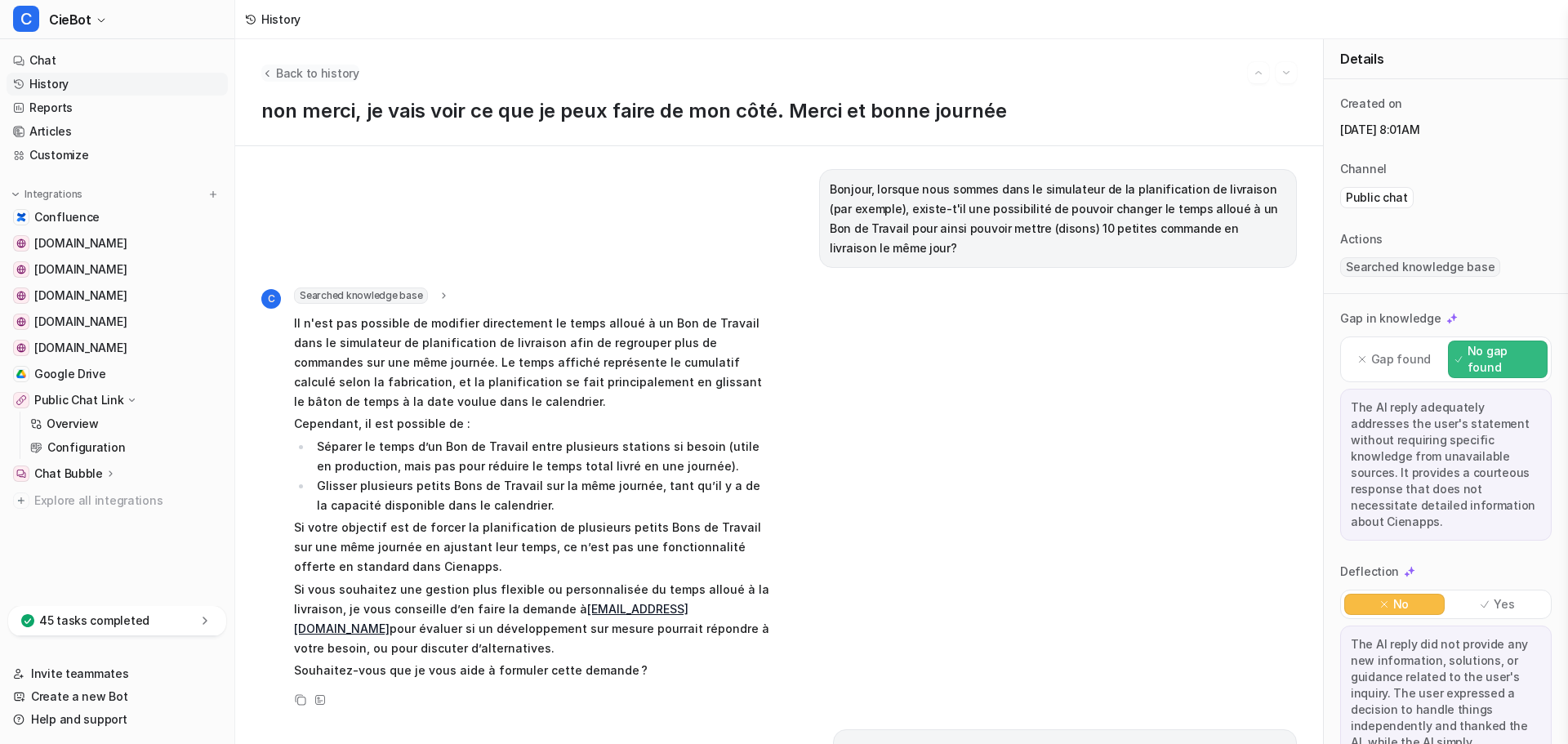
click at [266, 65] on button "Back to history" at bounding box center [311, 73] width 98 height 17
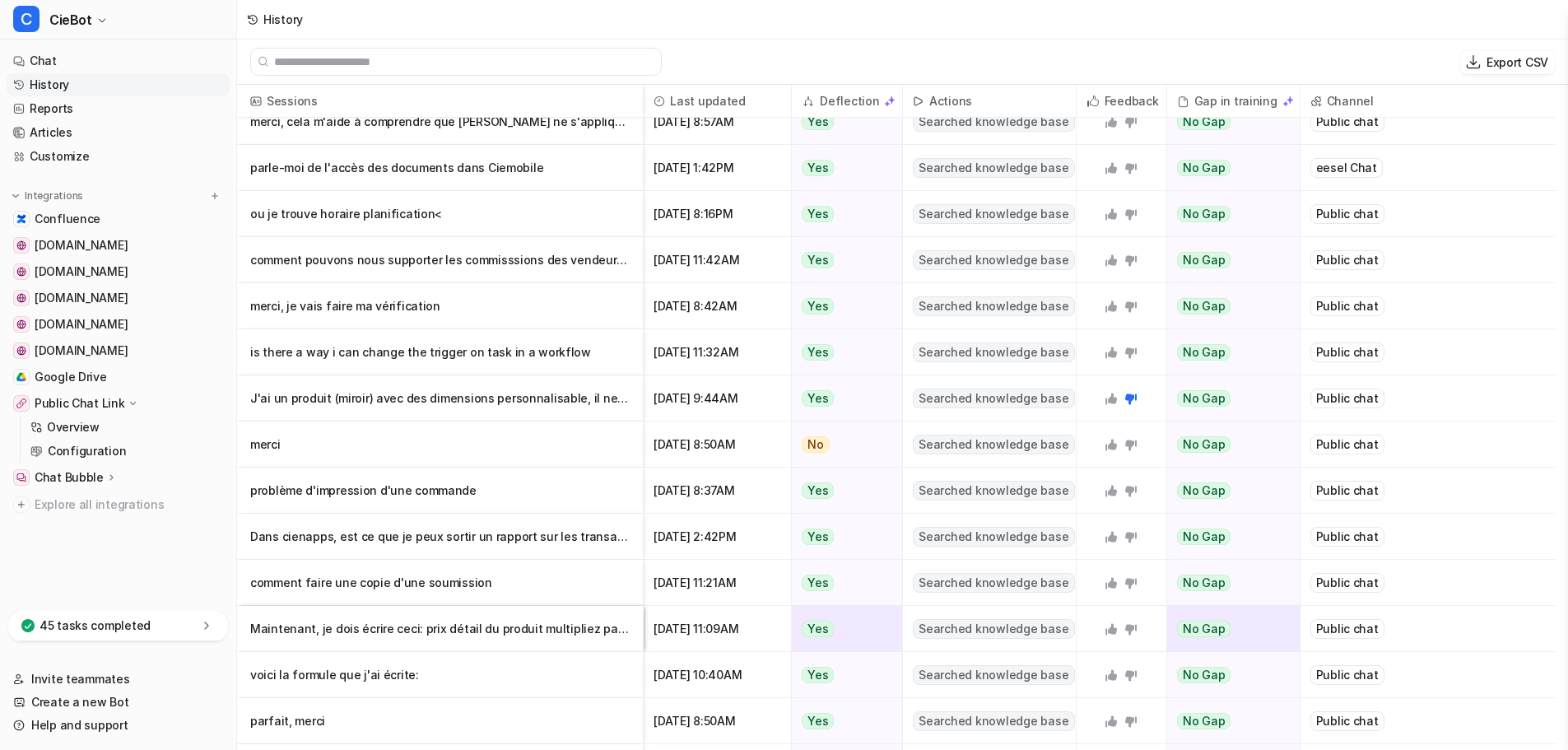
scroll to position [1881, 0]
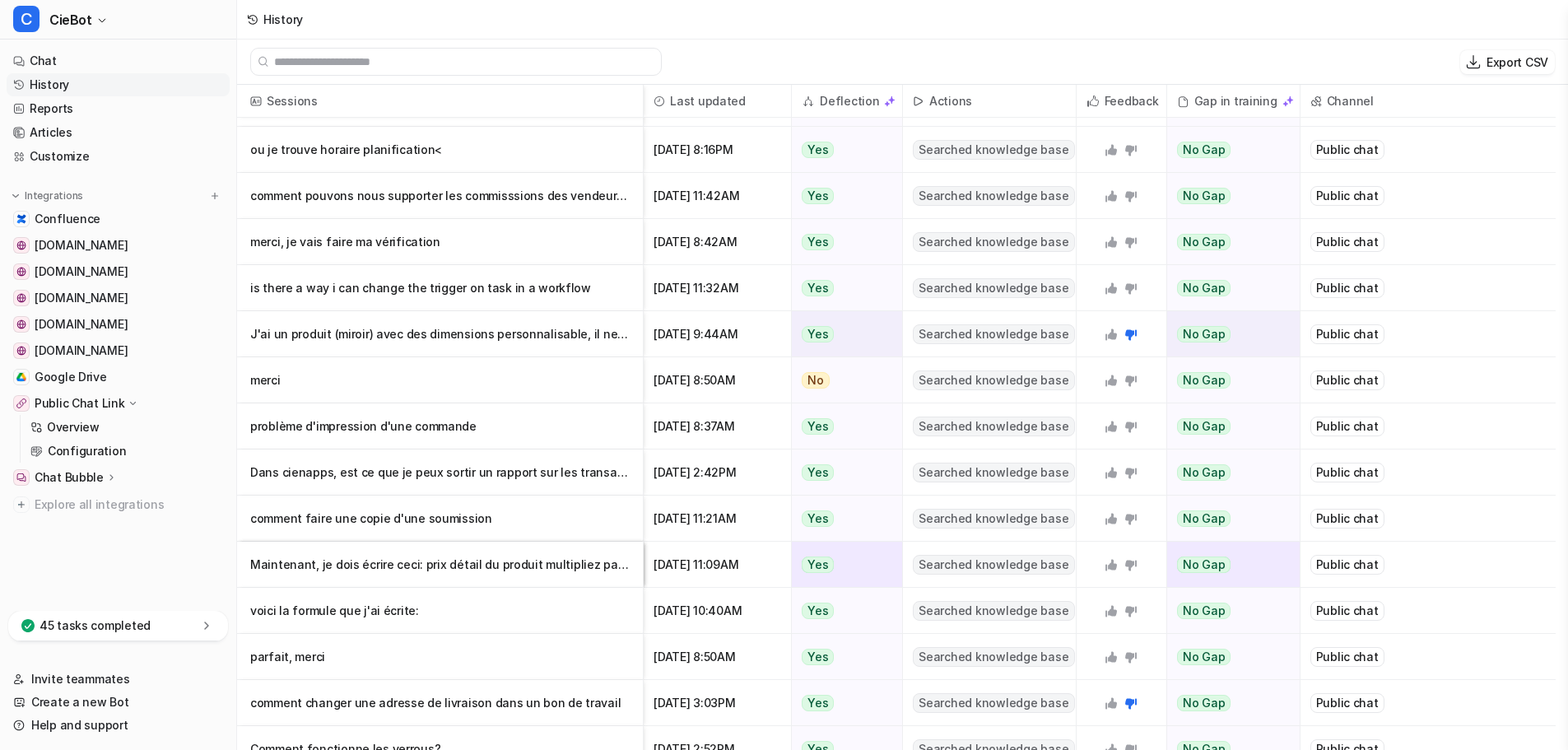
click at [589, 339] on p "J'ai un produit (miroir) avec des dimensions personnalisable, il ne doit jamais" at bounding box center [440, 335] width 379 height 46
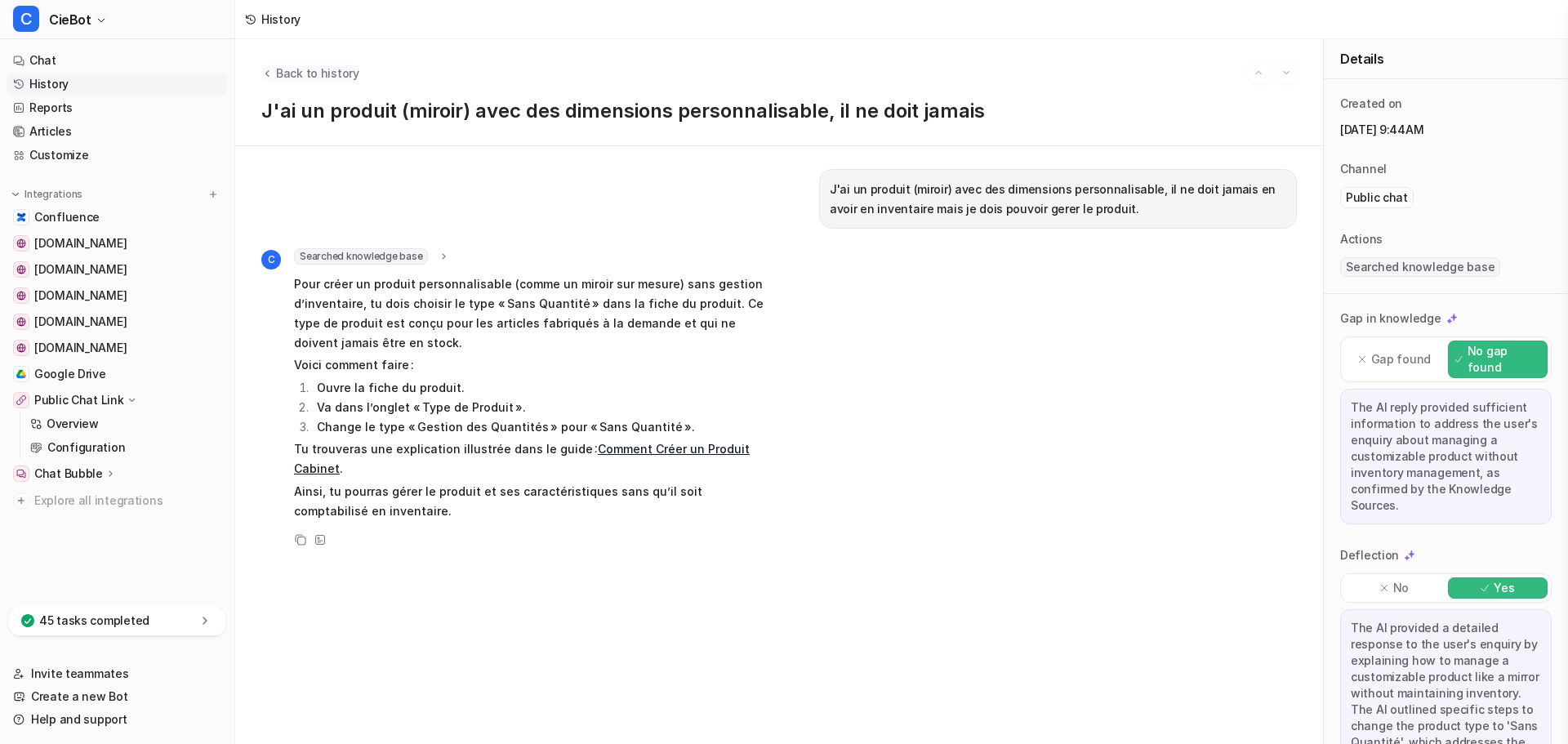
click at [316, 81] on span "Back to history" at bounding box center [318, 73] width 84 height 17
